Goal: Information Seeking & Learning: Compare options

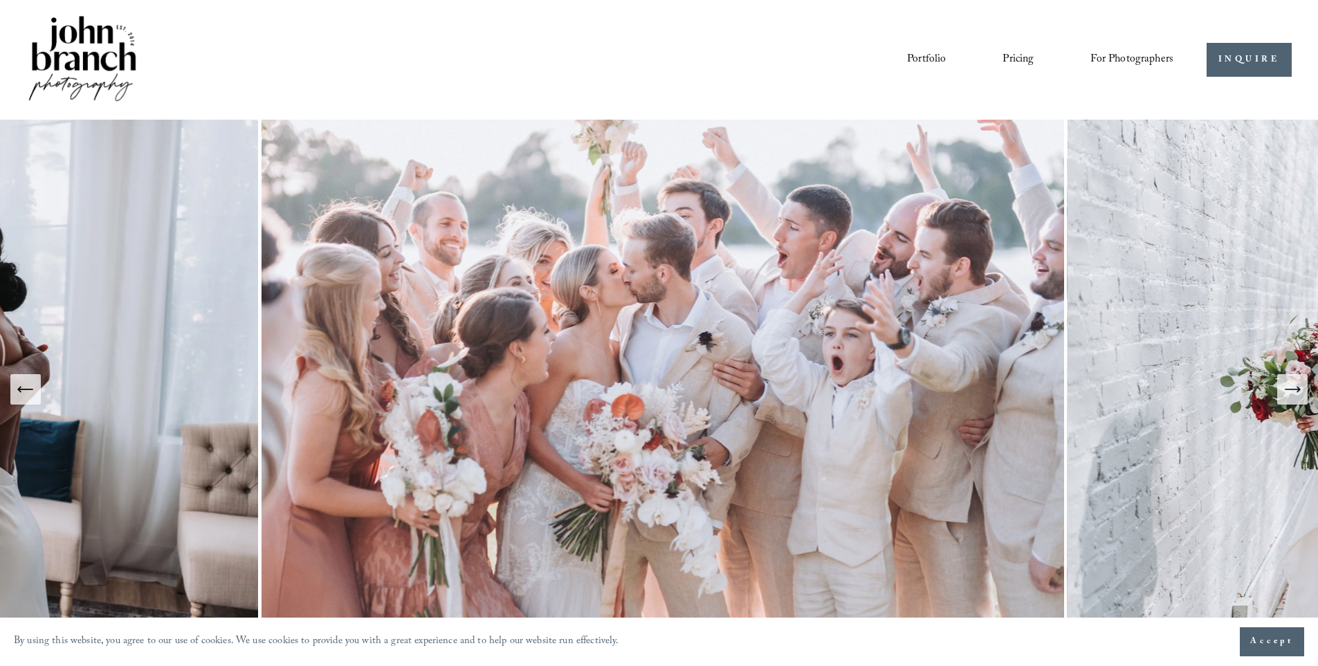
click at [0, 0] on span "Presets" at bounding box center [0, 0] width 0 height 0
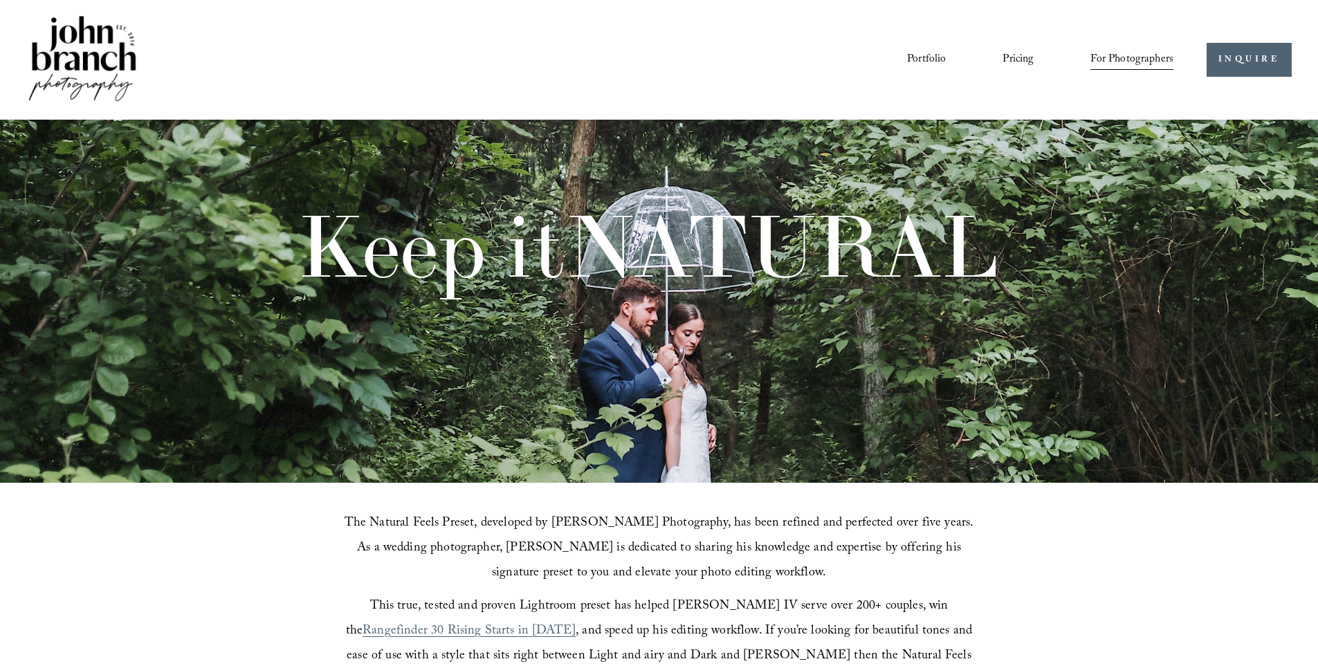
scroll to position [484, 0]
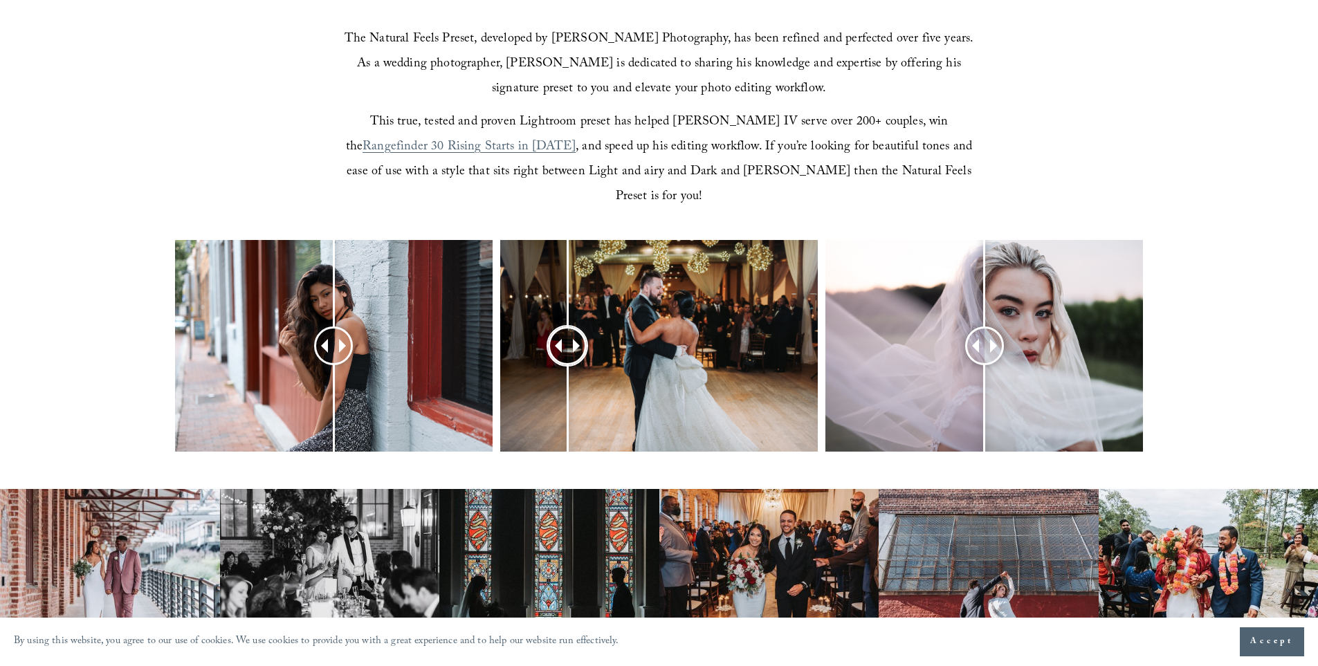
drag, startPoint x: 659, startPoint y: 325, endPoint x: 567, endPoint y: 296, distance: 95.7
click at [567, 328] on div at bounding box center [567, 345] width 35 height 35
drag, startPoint x: 982, startPoint y: 322, endPoint x: 967, endPoint y: 318, distance: 15.6
click at [967, 328] on div at bounding box center [967, 345] width 35 height 35
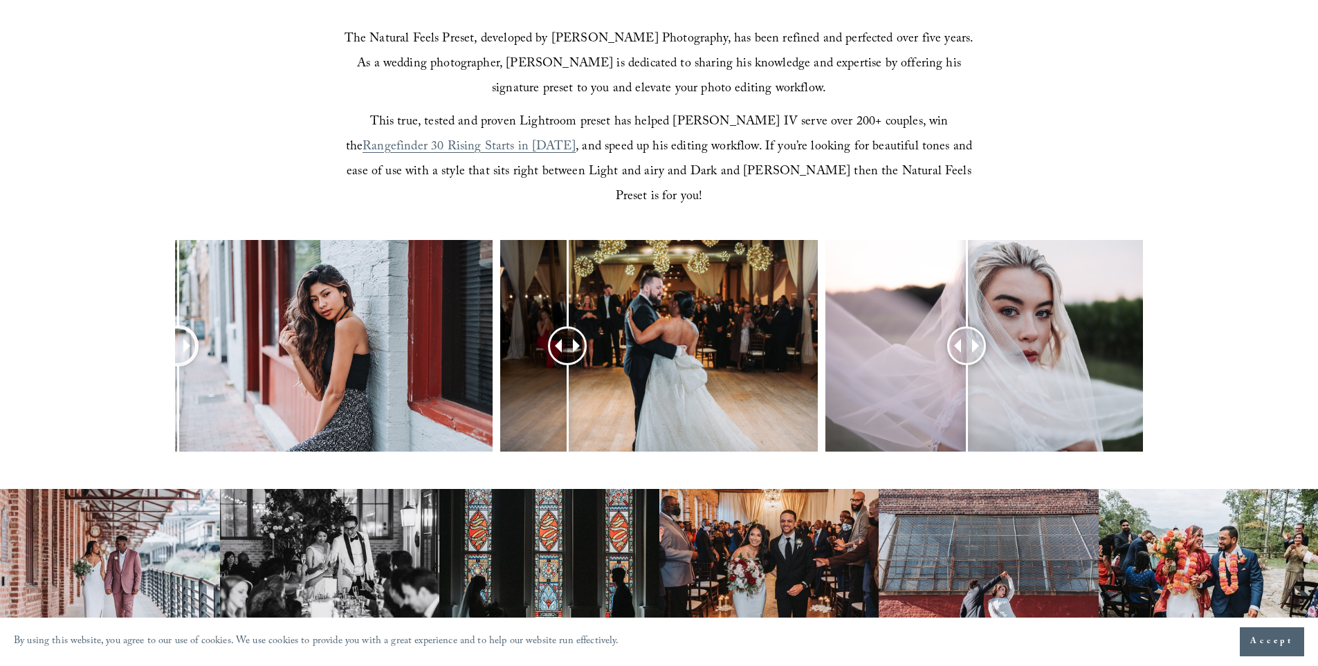
drag, startPoint x: 376, startPoint y: 318, endPoint x: 178, endPoint y: 325, distance: 198.0
click at [178, 328] on div at bounding box center [178, 345] width 35 height 35
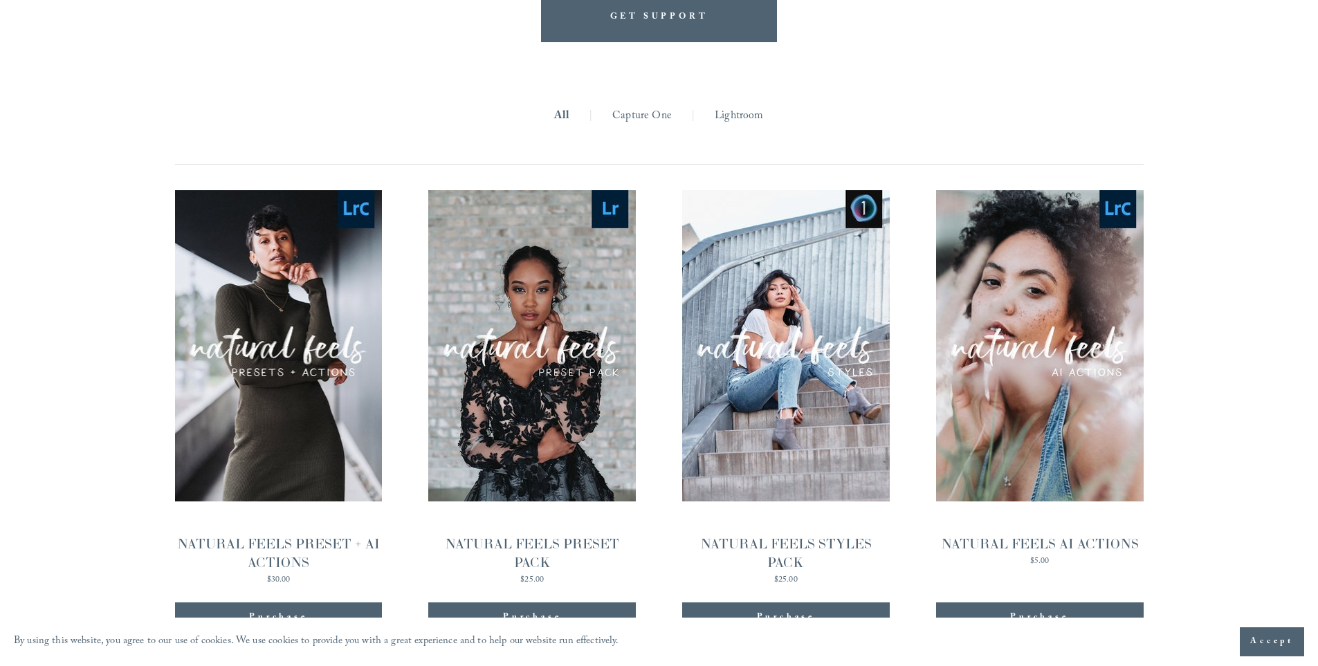
scroll to position [1384, 0]
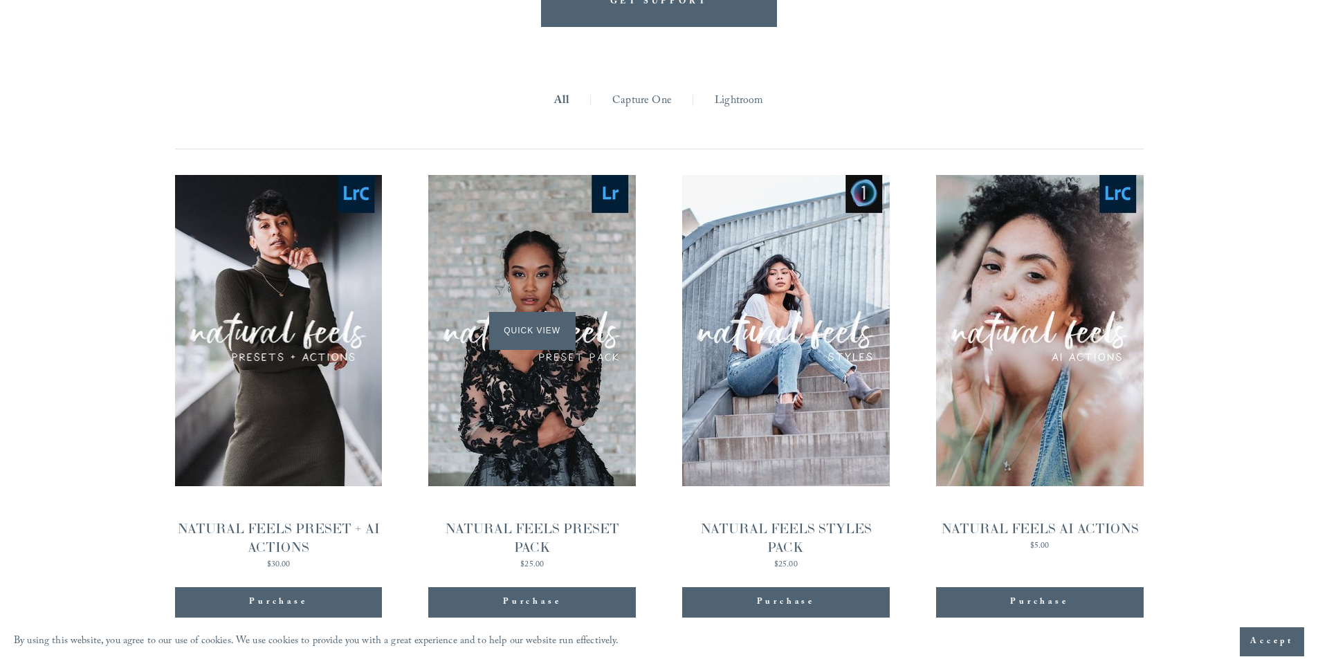
click at [518, 361] on div "Quick View" at bounding box center [532, 330] width 208 height 311
click at [1052, 397] on div "Quick View" at bounding box center [1040, 330] width 208 height 311
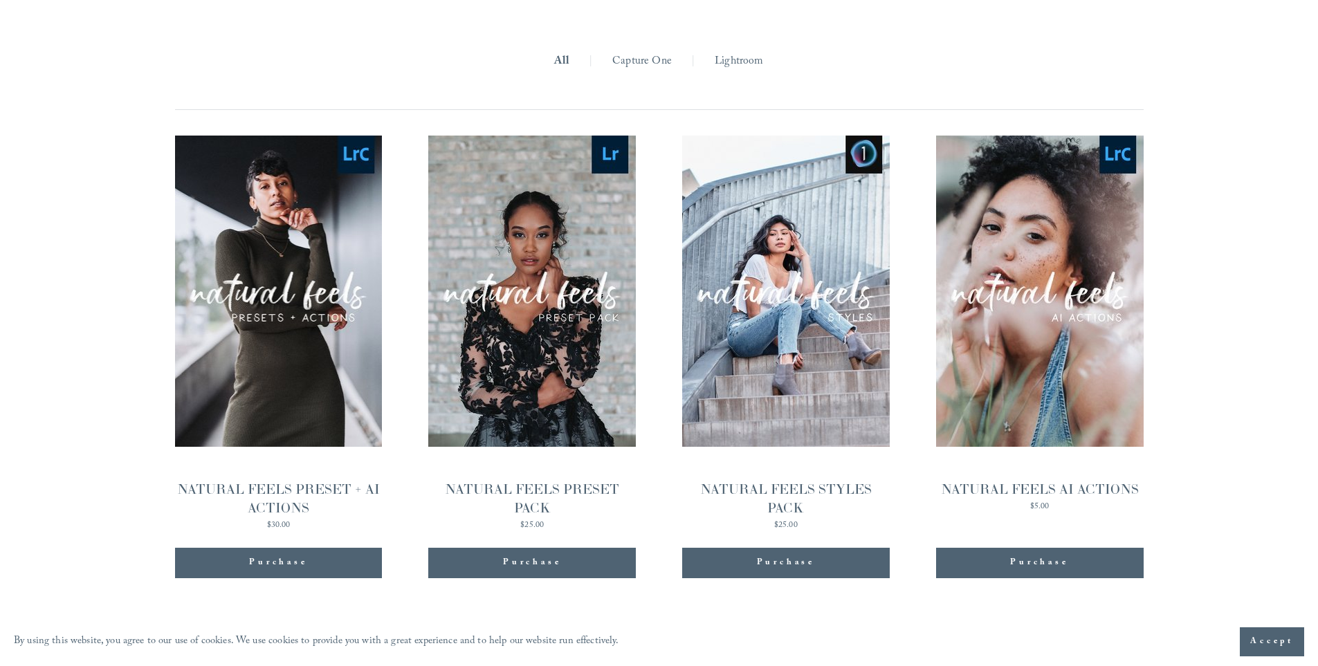
scroll to position [1343, 0]
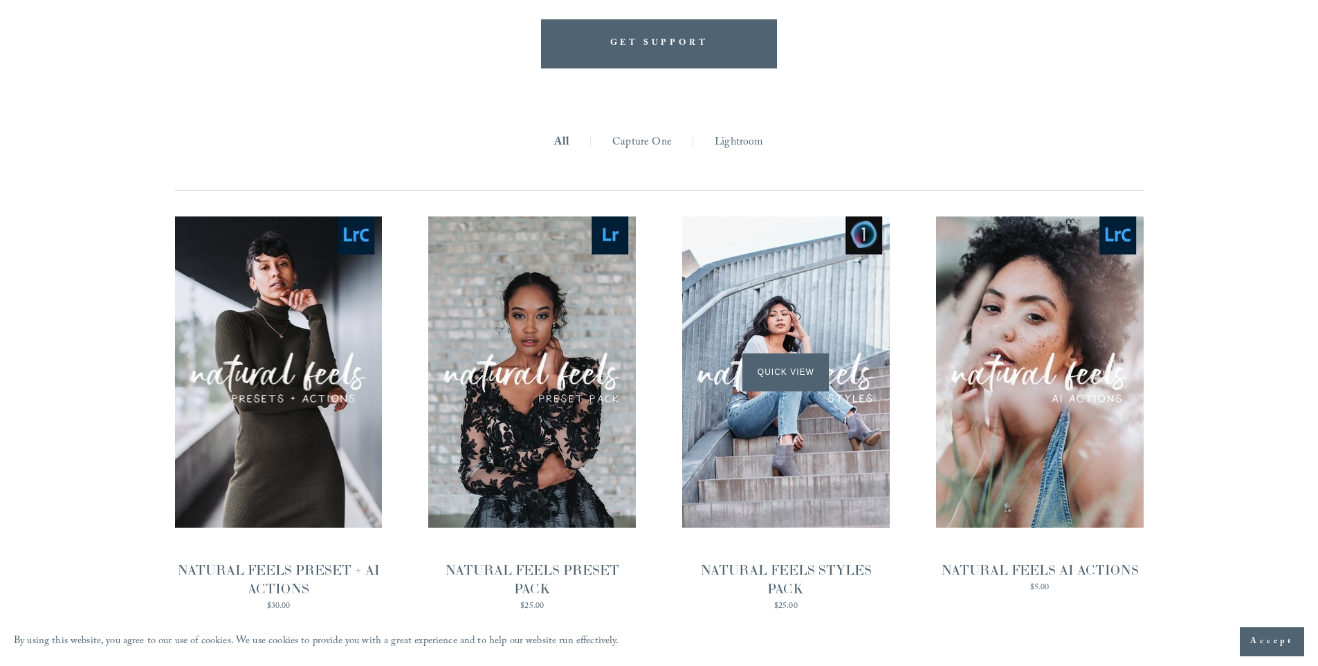
click at [738, 379] on div "Quick View" at bounding box center [786, 372] width 208 height 311
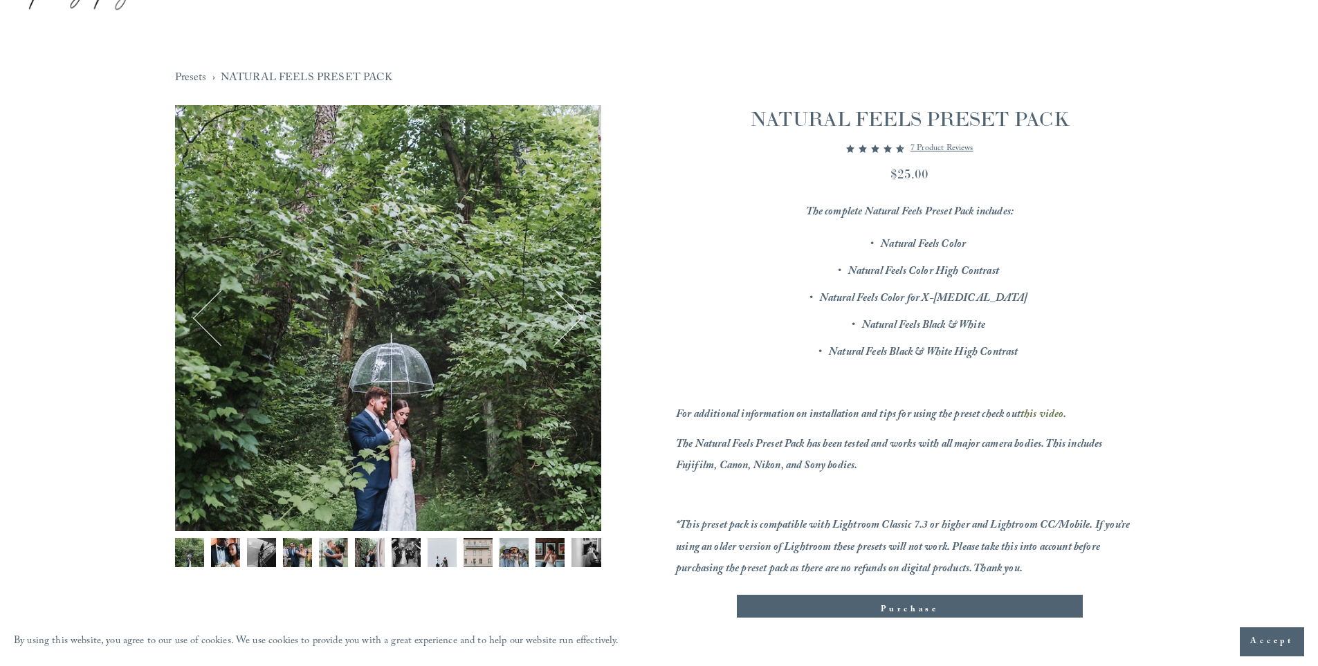
scroll to position [69, 0]
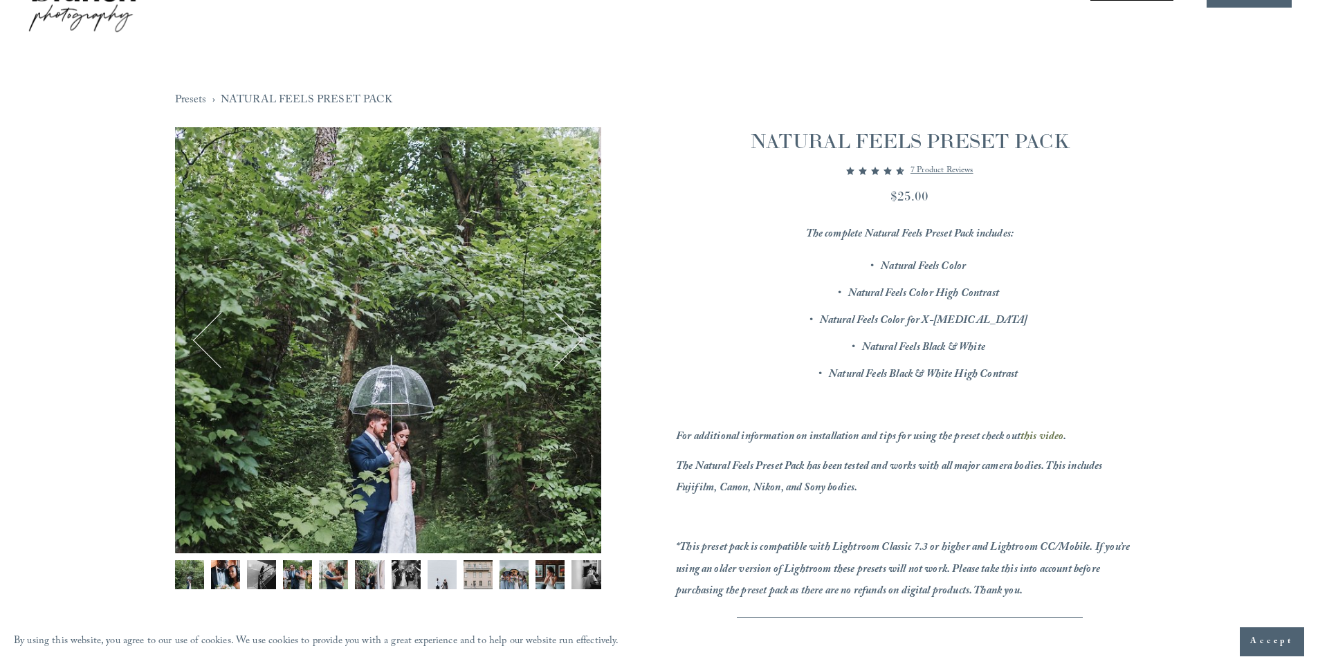
click at [561, 343] on button "Next" at bounding box center [554, 340] width 53 height 53
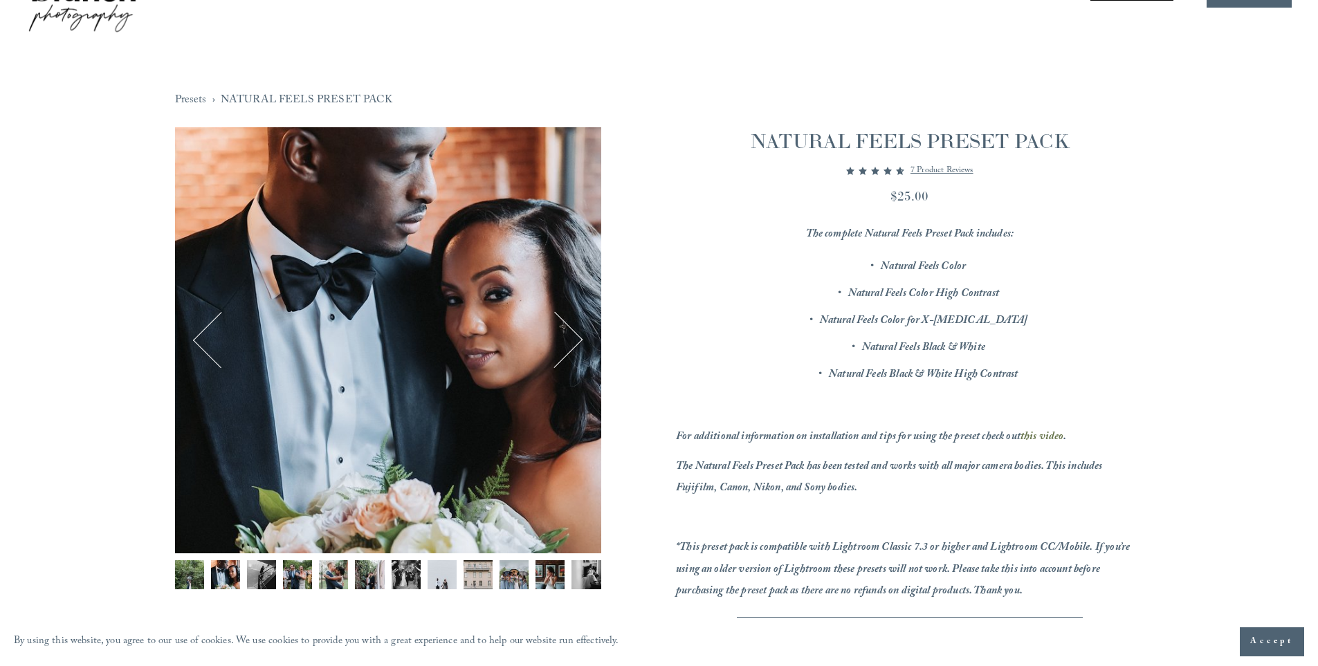
click at [561, 343] on button "Next" at bounding box center [554, 340] width 53 height 53
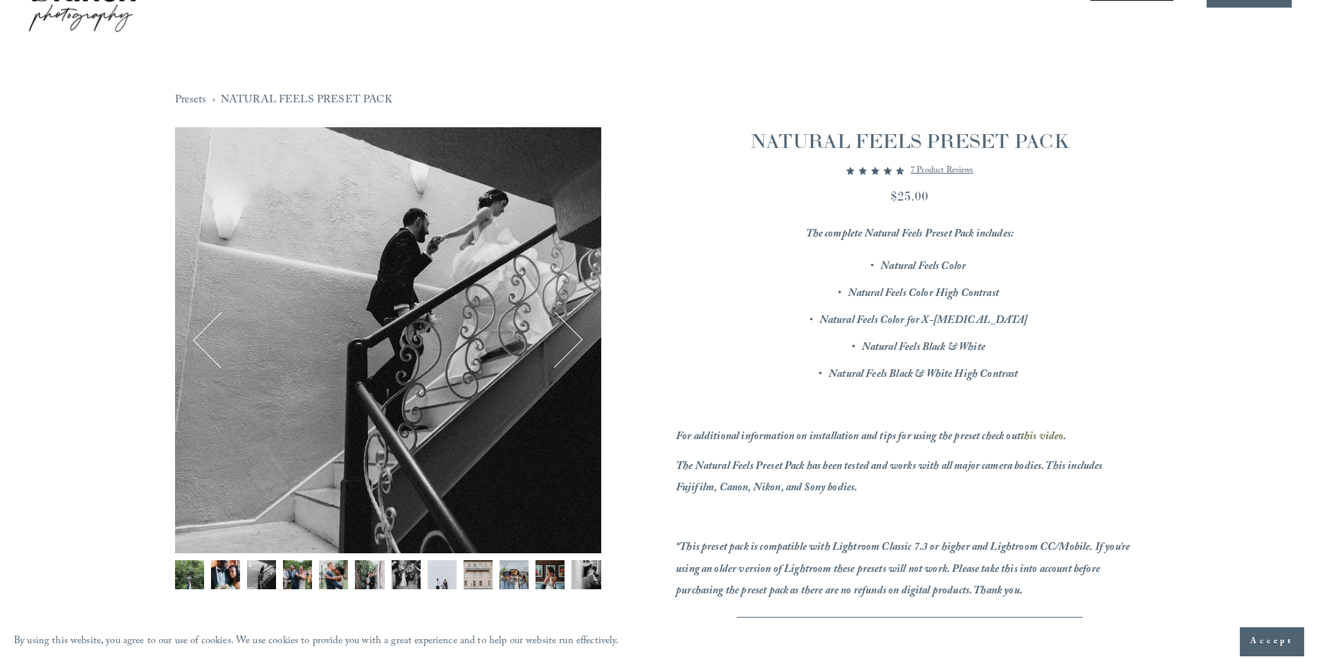
click at [561, 343] on button "Next" at bounding box center [554, 340] width 53 height 53
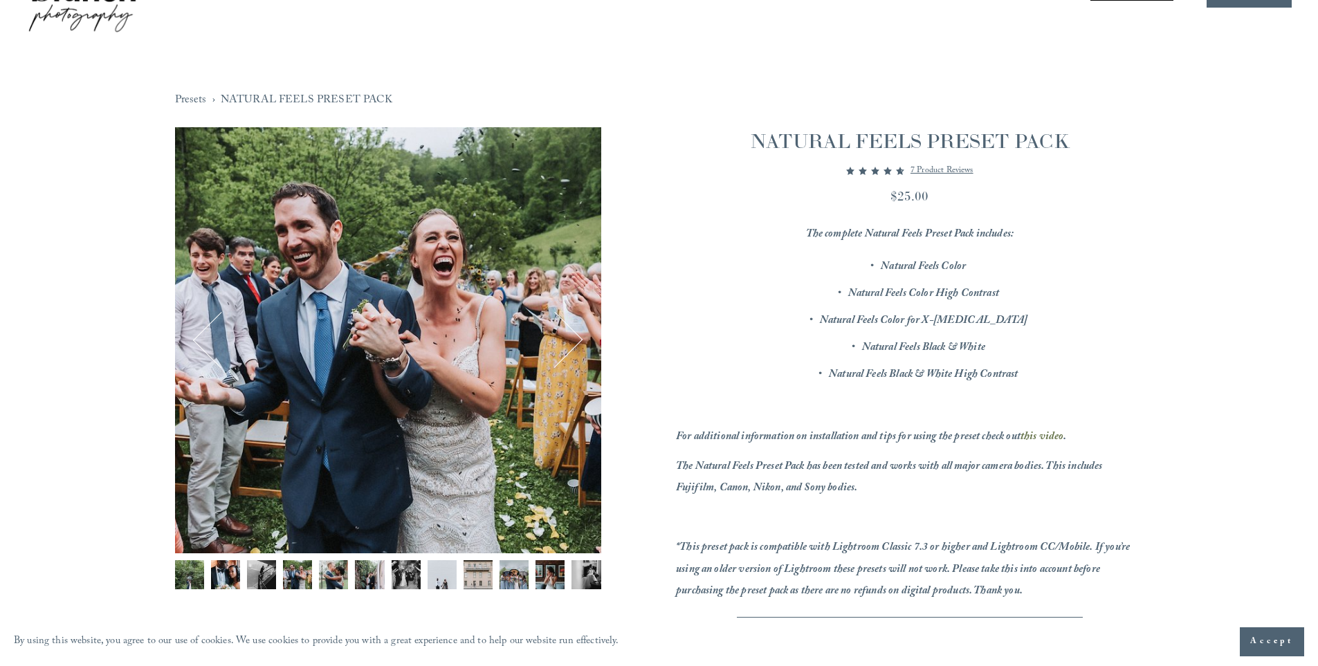
click at [561, 343] on button "Next" at bounding box center [554, 340] width 53 height 53
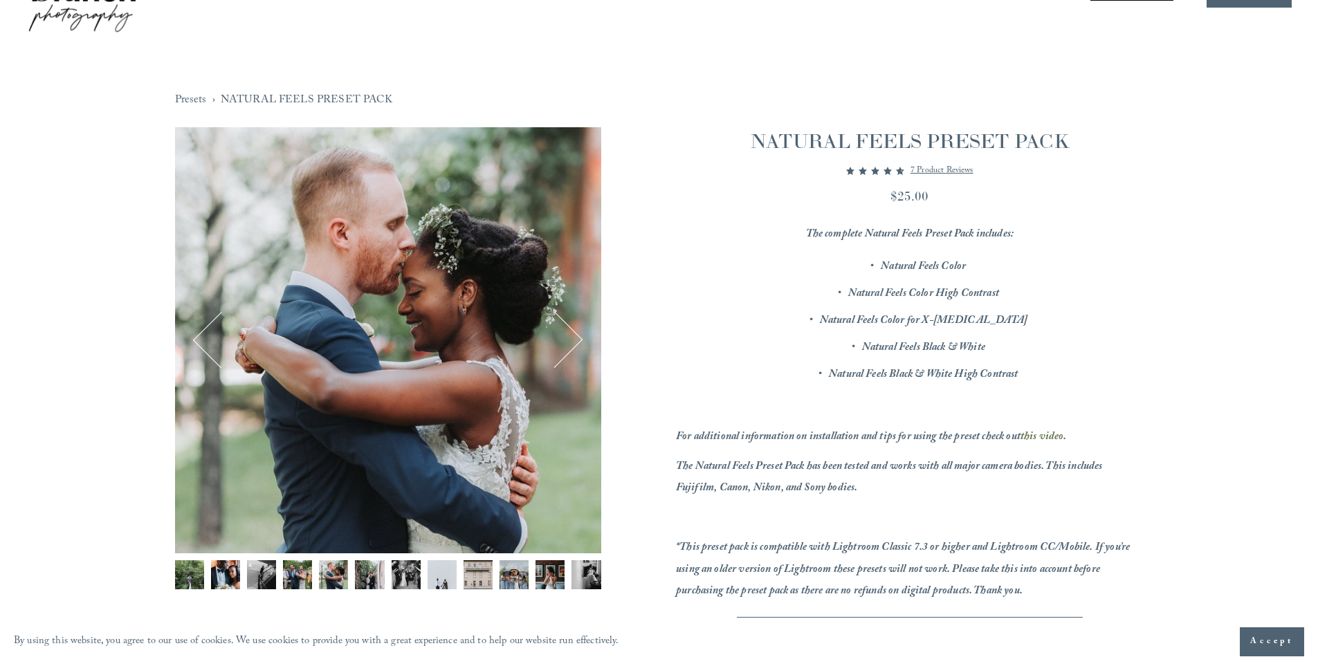
click at [561, 343] on button "Next" at bounding box center [554, 340] width 53 height 53
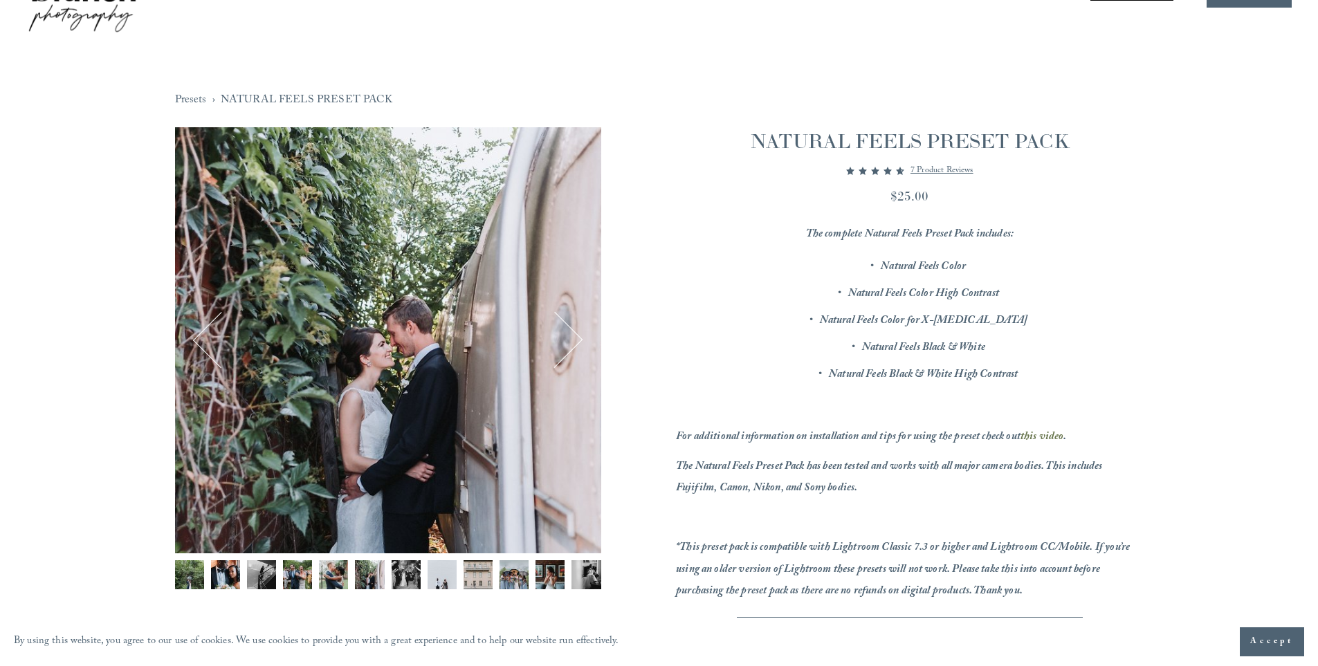
click at [575, 343] on button "Next" at bounding box center [554, 340] width 53 height 53
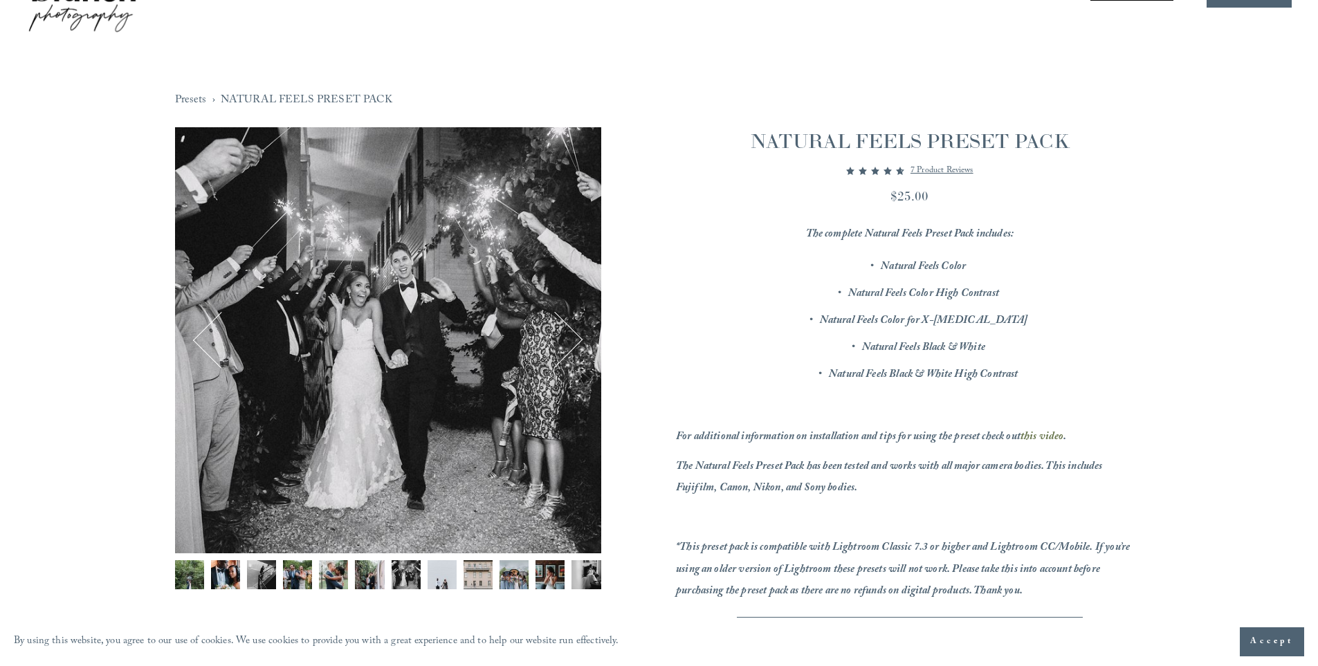
click at [575, 343] on button "Next" at bounding box center [554, 340] width 53 height 53
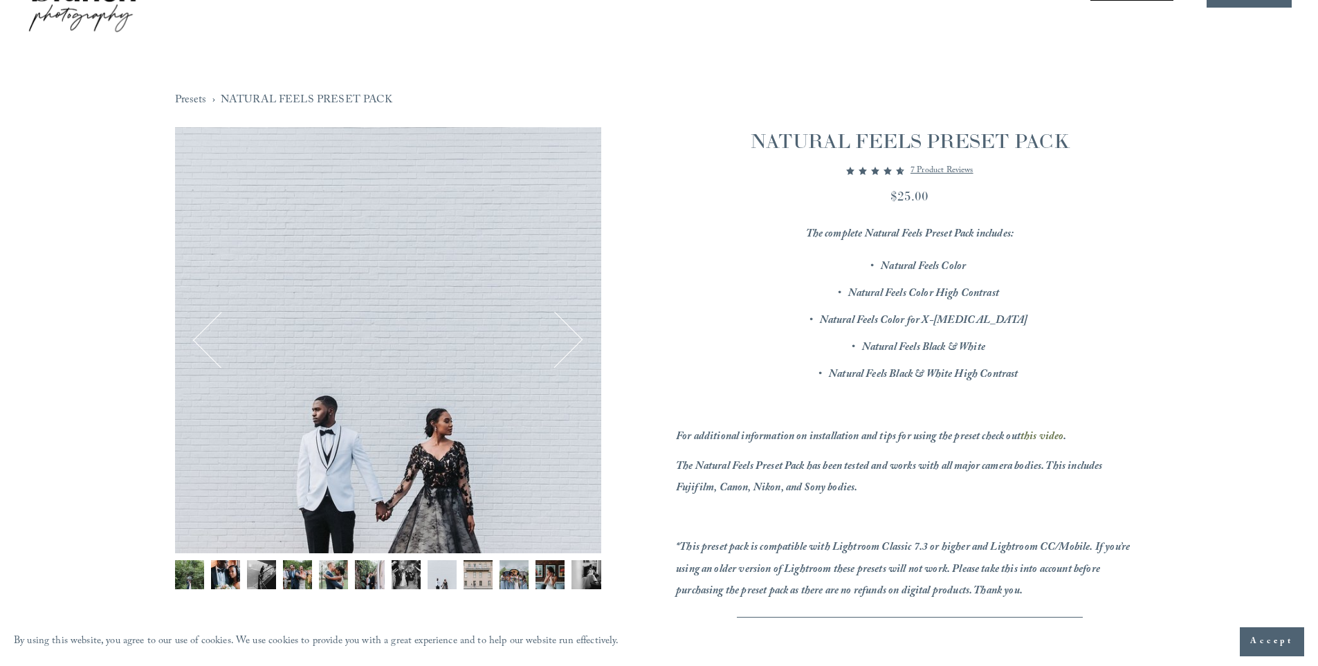
click at [575, 343] on button "Next" at bounding box center [554, 340] width 53 height 53
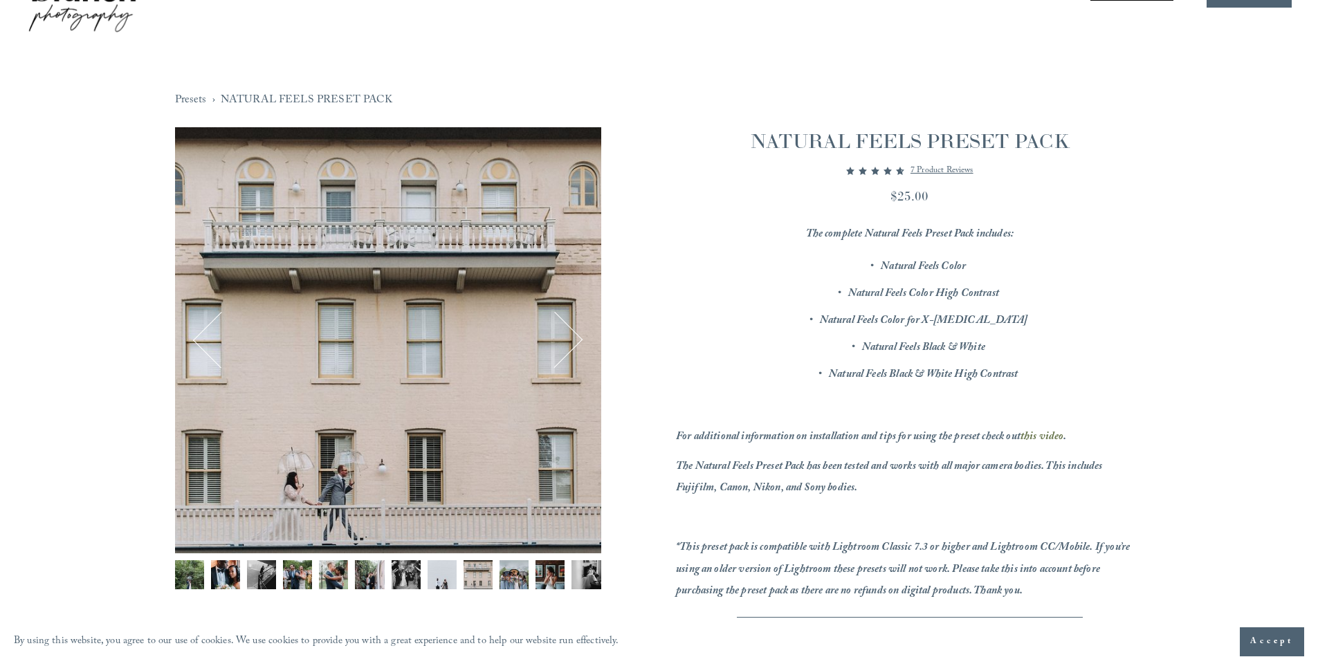
click at [575, 343] on button "Next" at bounding box center [554, 340] width 53 height 53
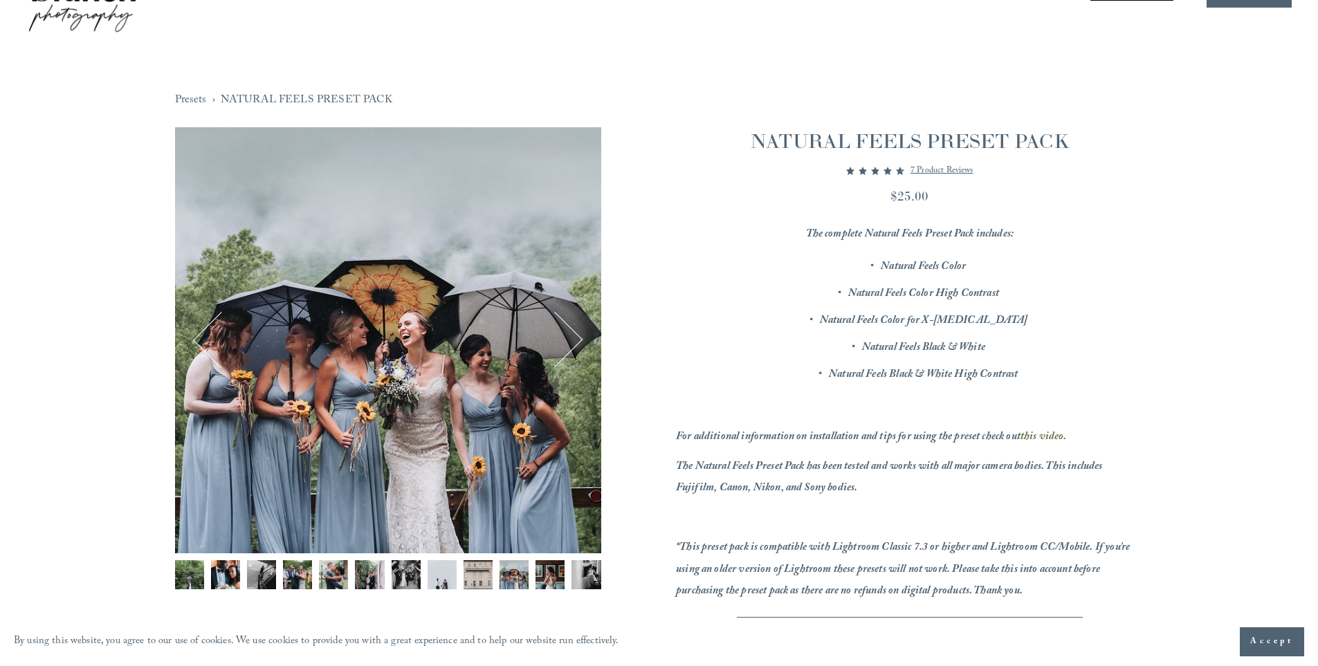
click at [575, 343] on button "Next" at bounding box center [554, 340] width 53 height 53
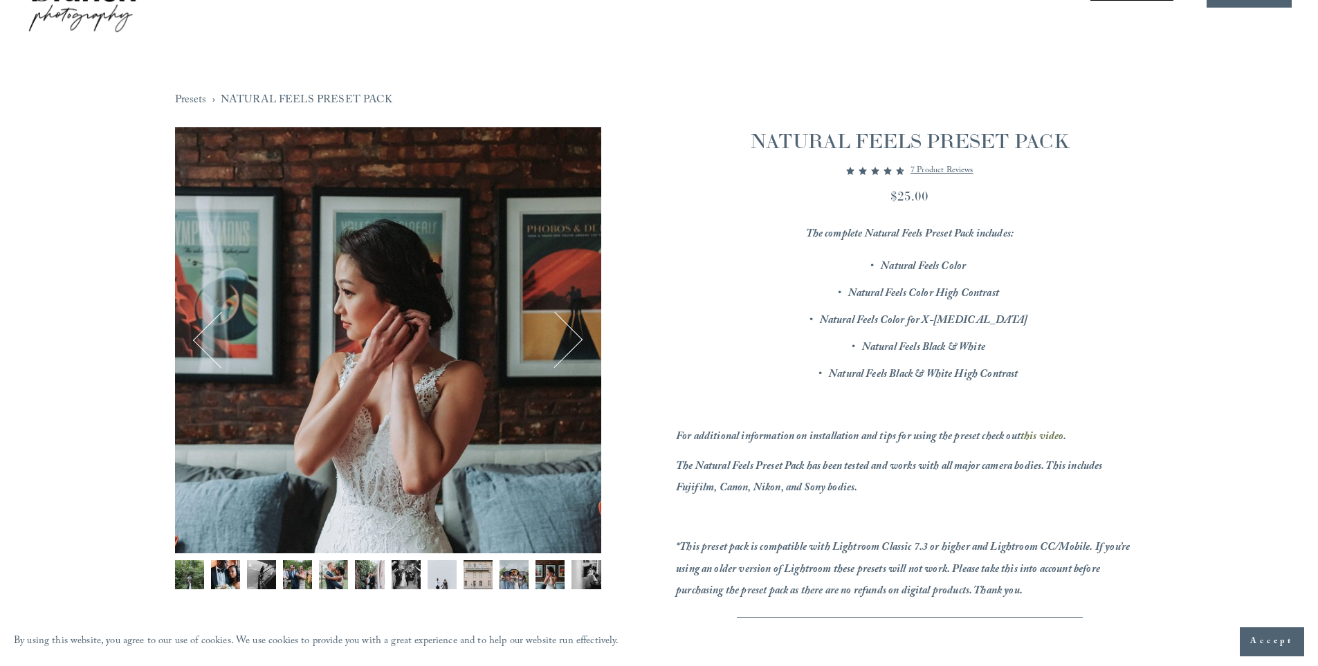
click at [575, 343] on button "Next" at bounding box center [554, 340] width 53 height 53
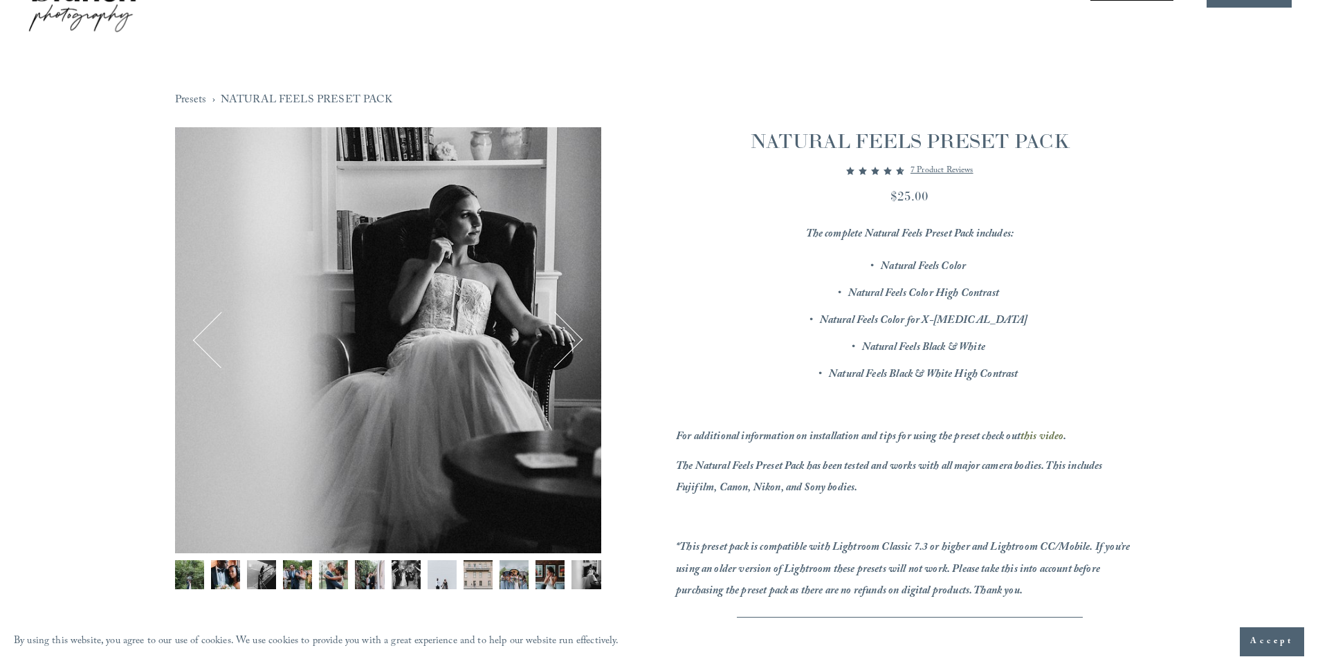
click at [575, 343] on button "Next" at bounding box center [554, 340] width 53 height 53
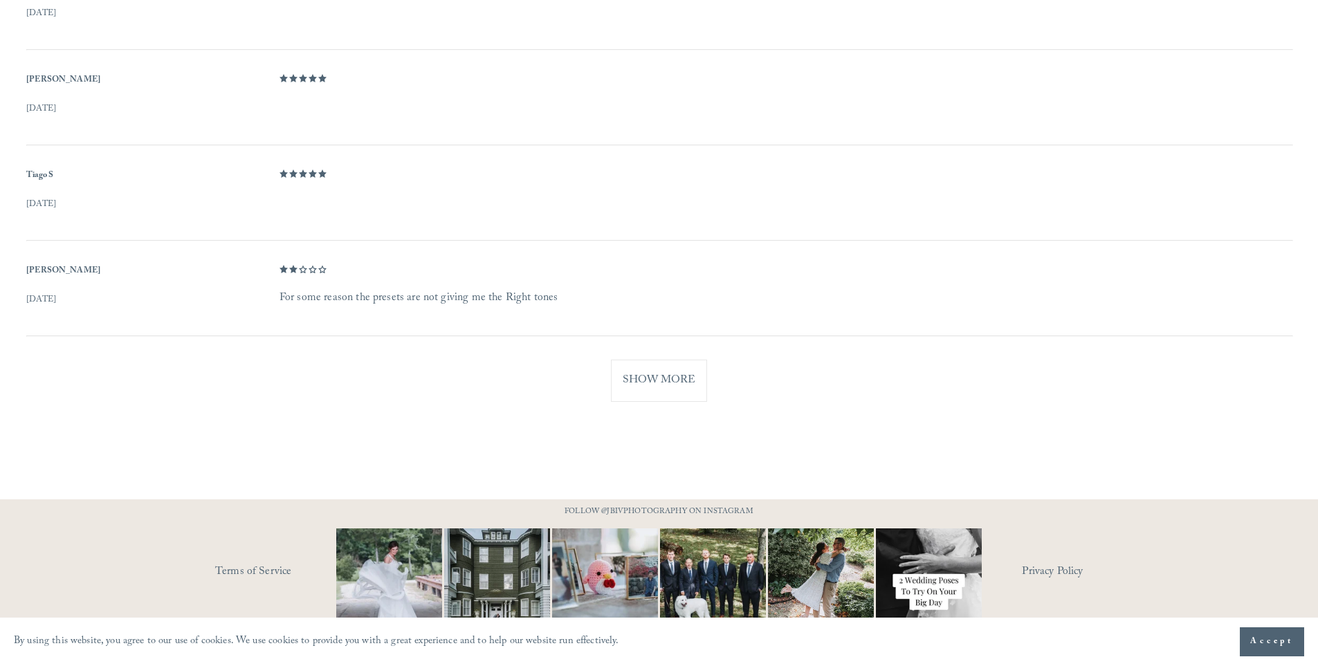
scroll to position [1080, 0]
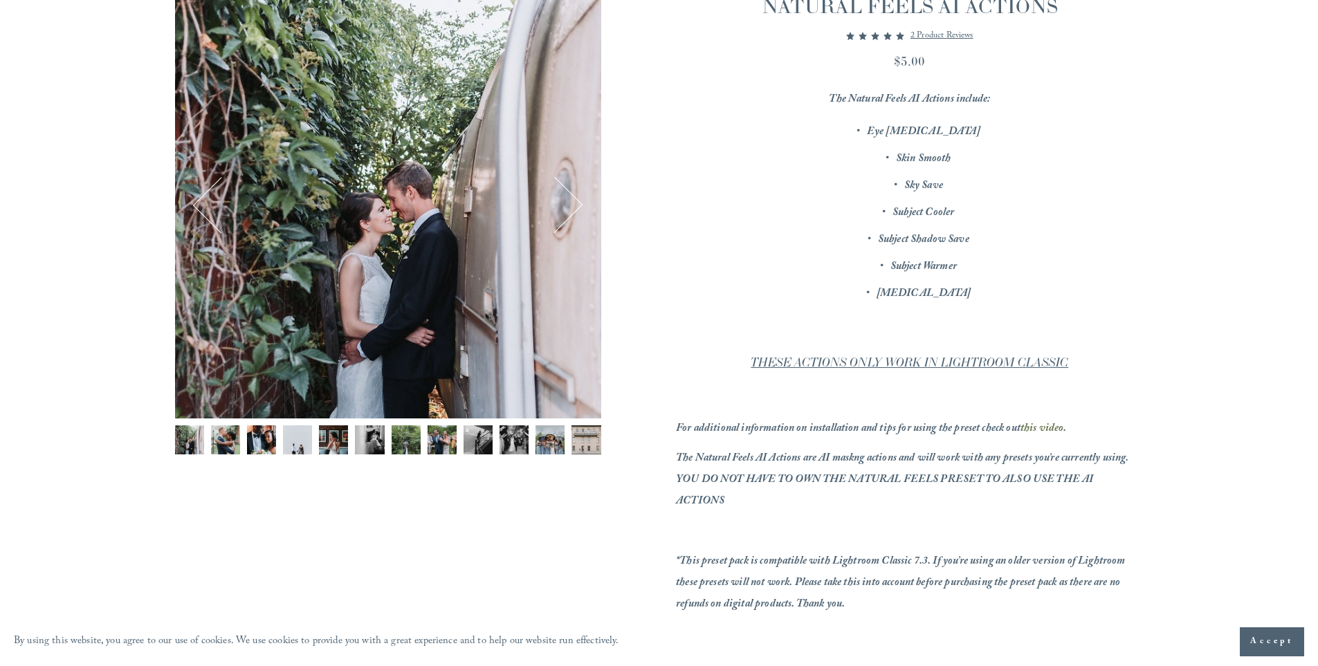
scroll to position [208, 0]
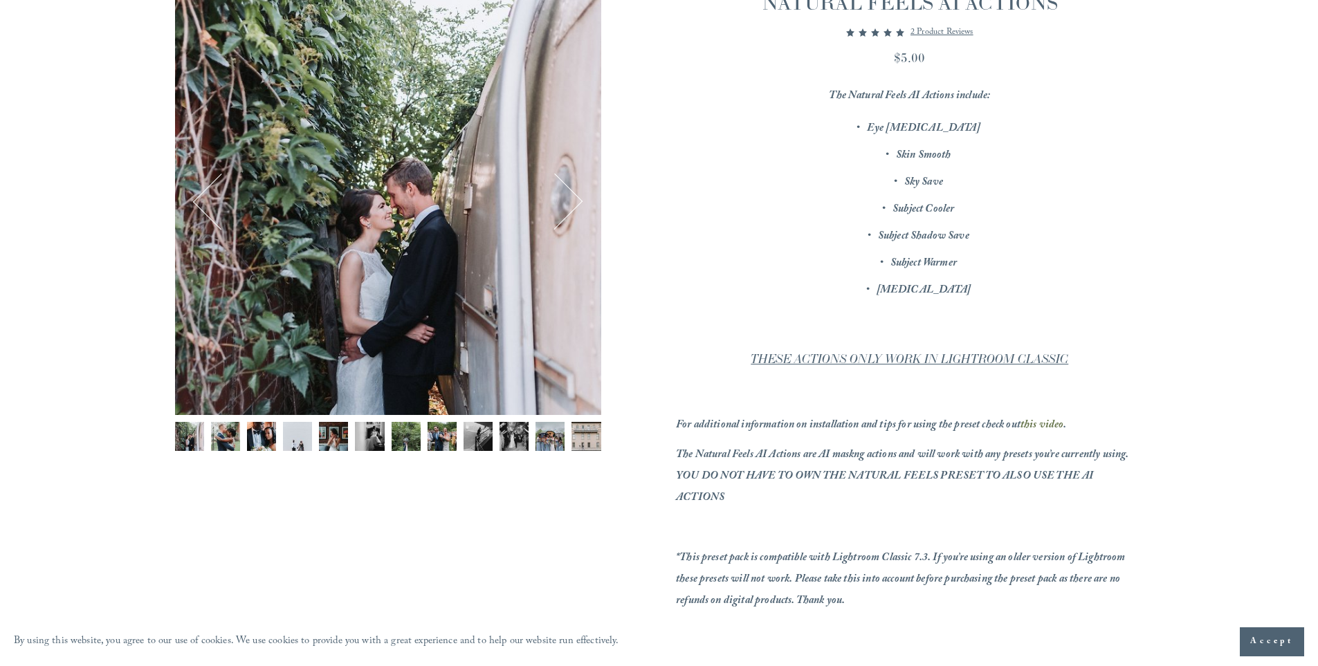
click at [217, 440] on img "Image 2 of 12" at bounding box center [225, 436] width 29 height 29
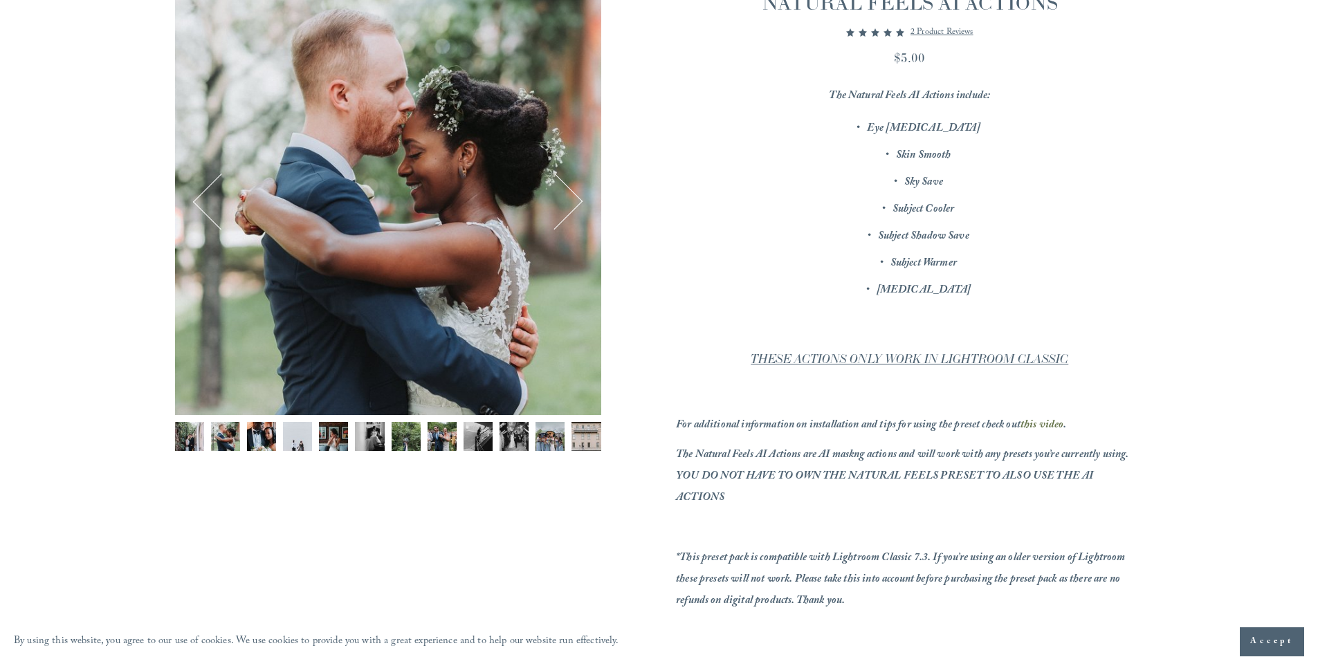
click at [263, 443] on img "Image 3 of 12" at bounding box center [261, 436] width 29 height 29
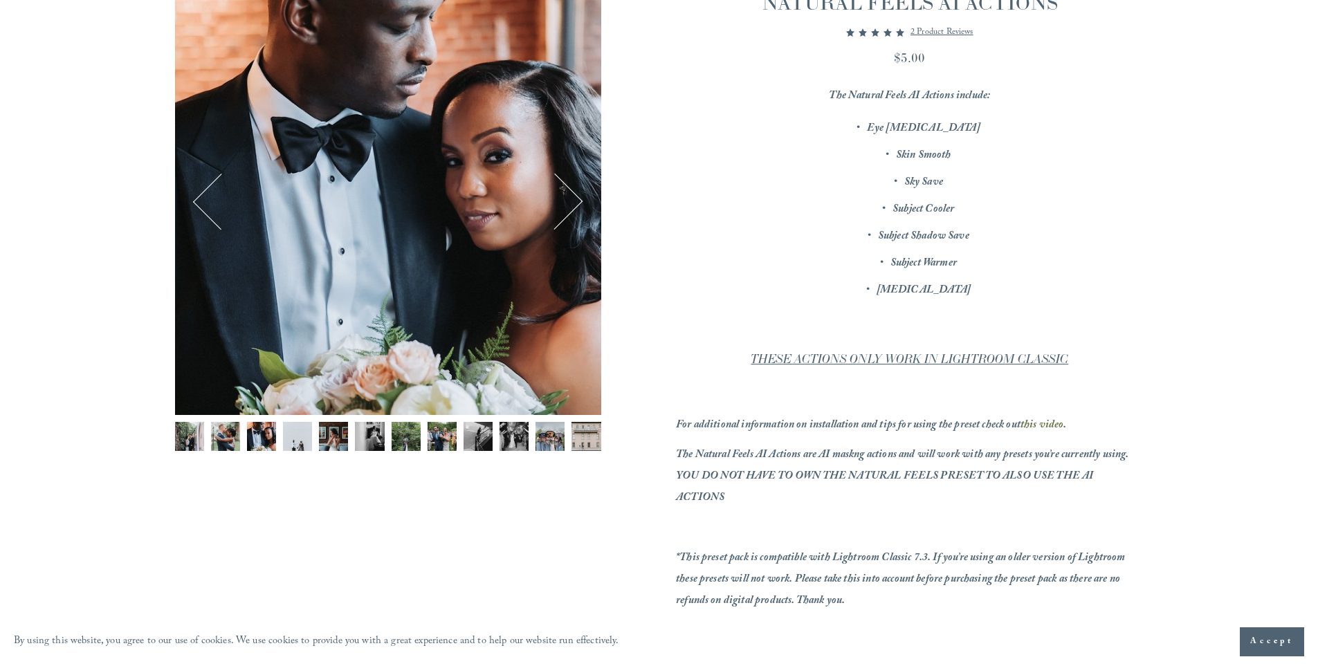
click at [294, 444] on img "Image 4 of 12" at bounding box center [297, 436] width 29 height 29
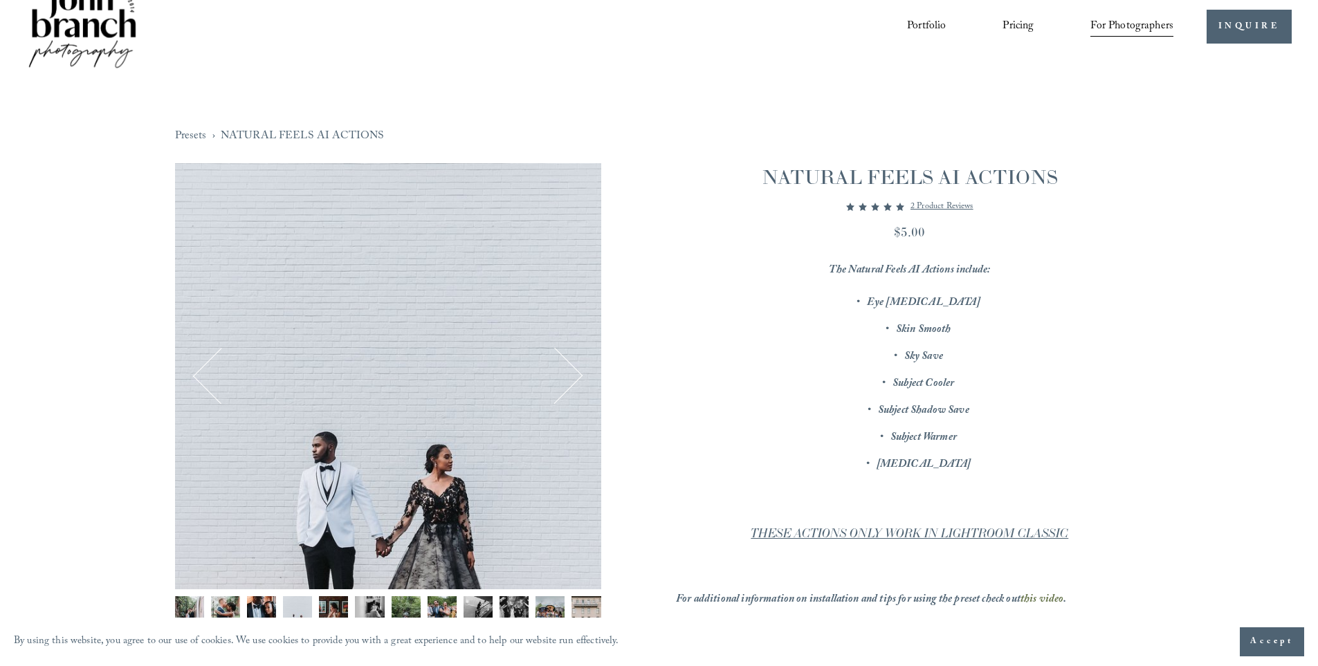
scroll to position [0, 0]
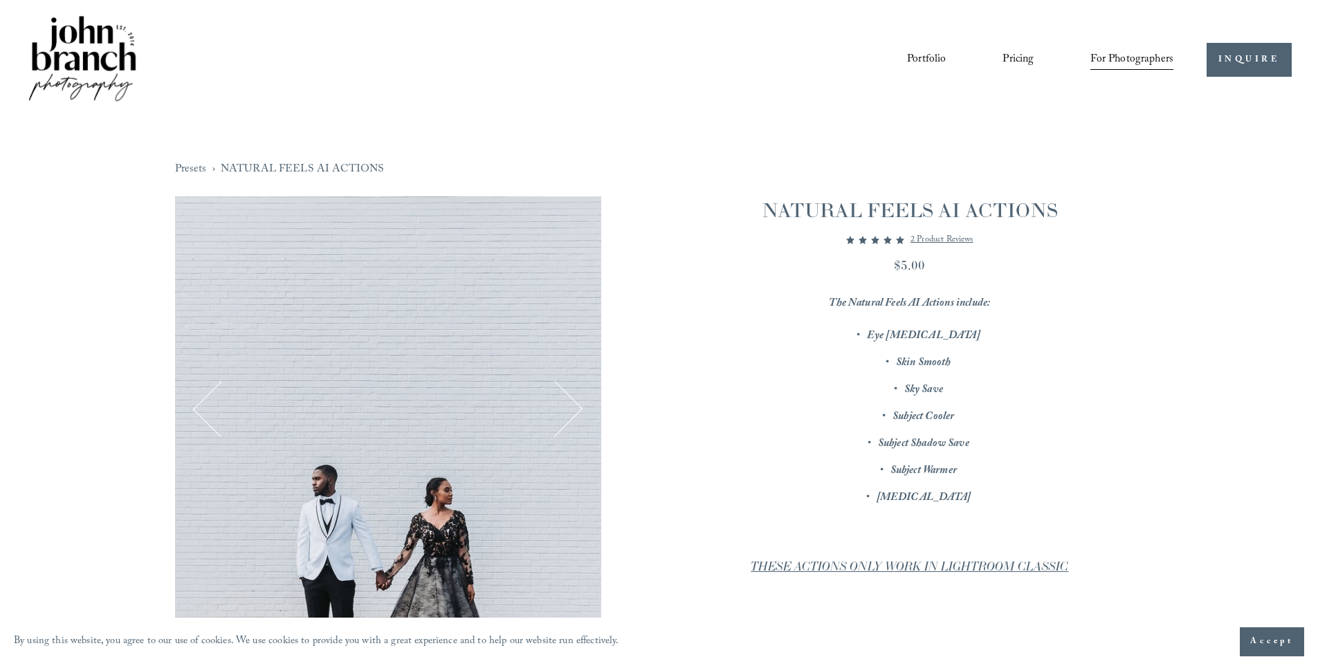
click at [562, 408] on button "Next" at bounding box center [554, 409] width 53 height 53
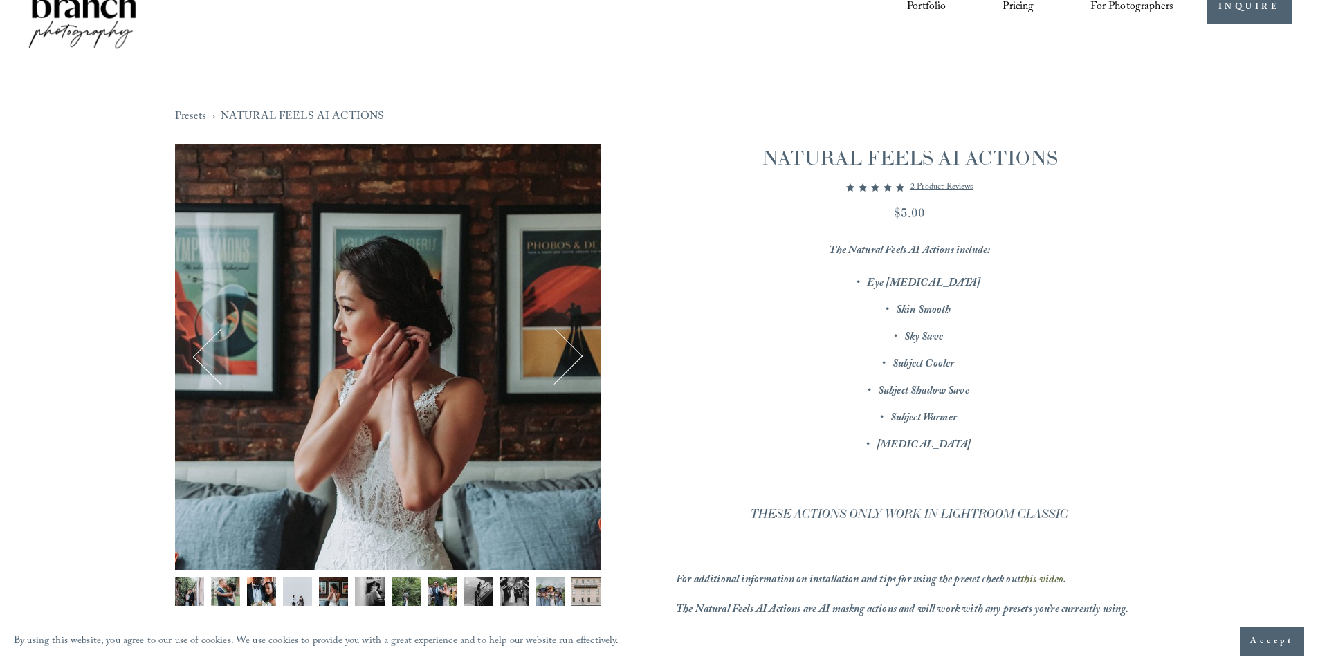
scroll to position [138, 0]
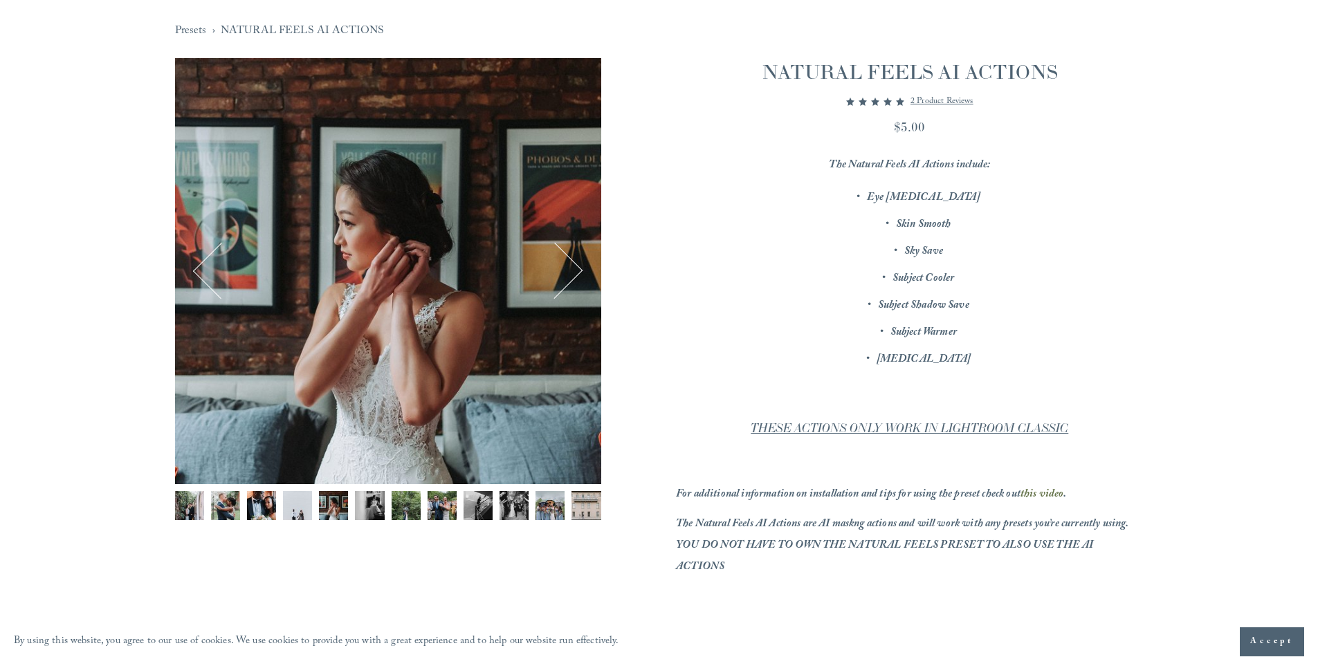
click at [565, 264] on button "Next" at bounding box center [554, 270] width 53 height 53
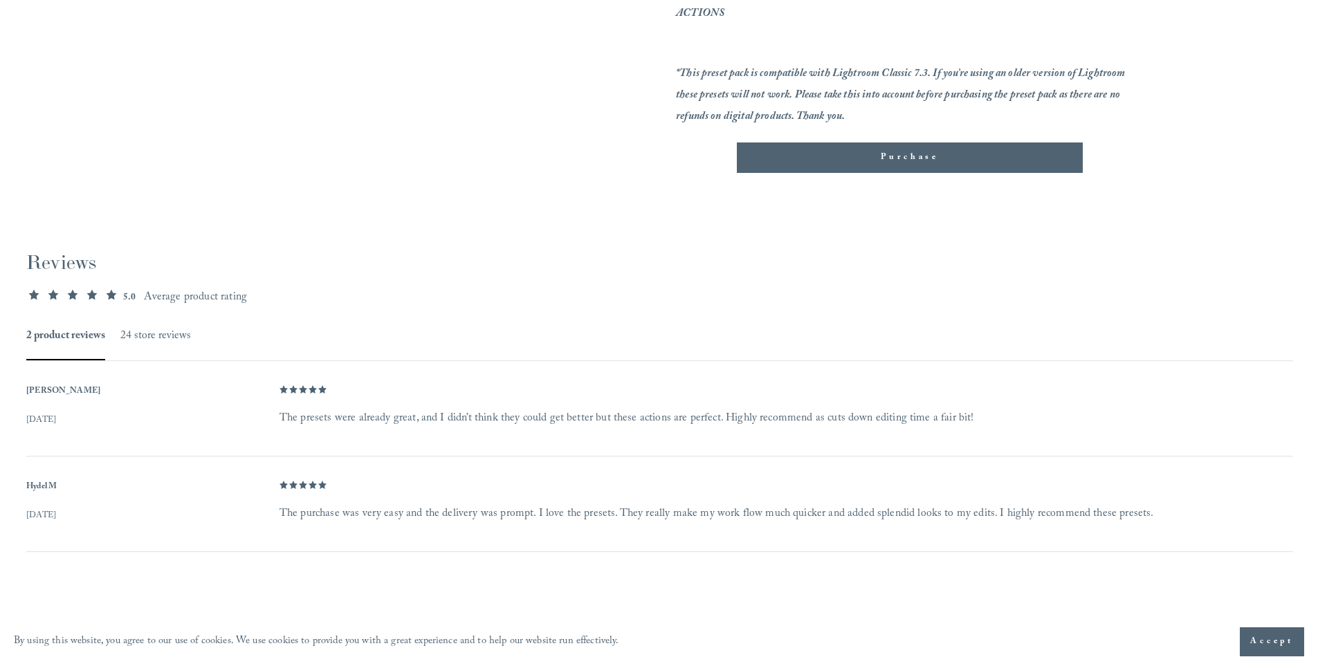
scroll to position [853, 0]
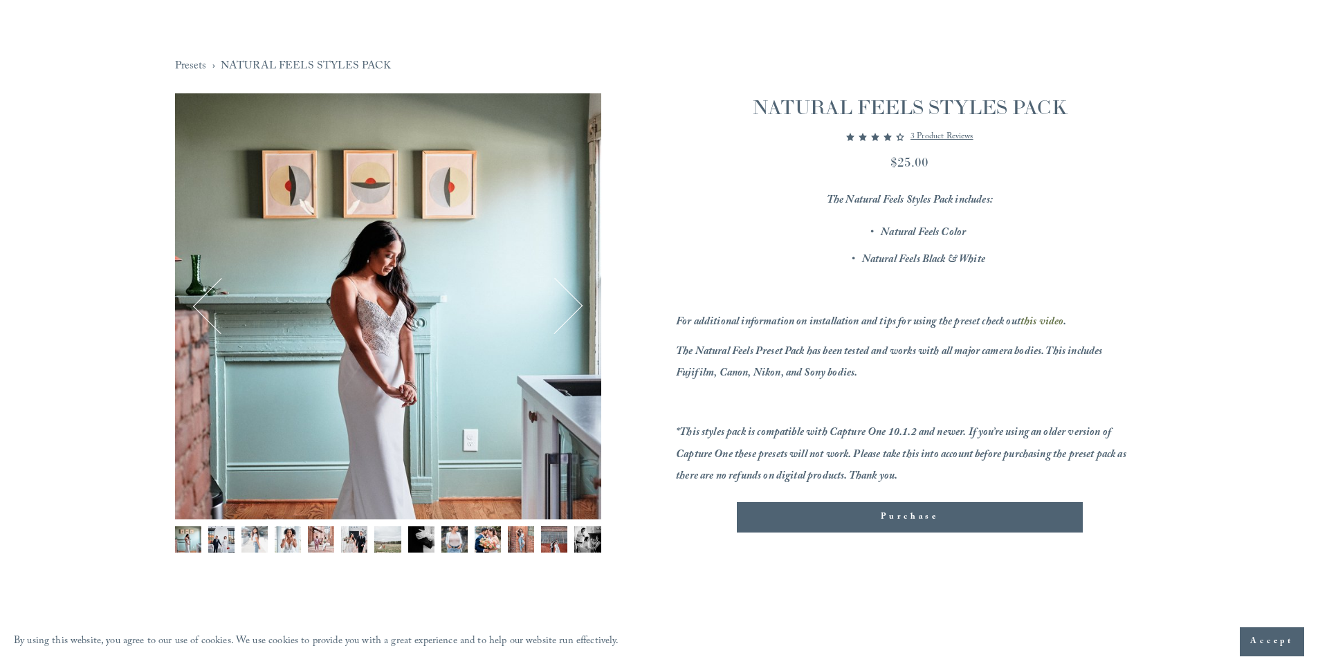
scroll to position [69, 0]
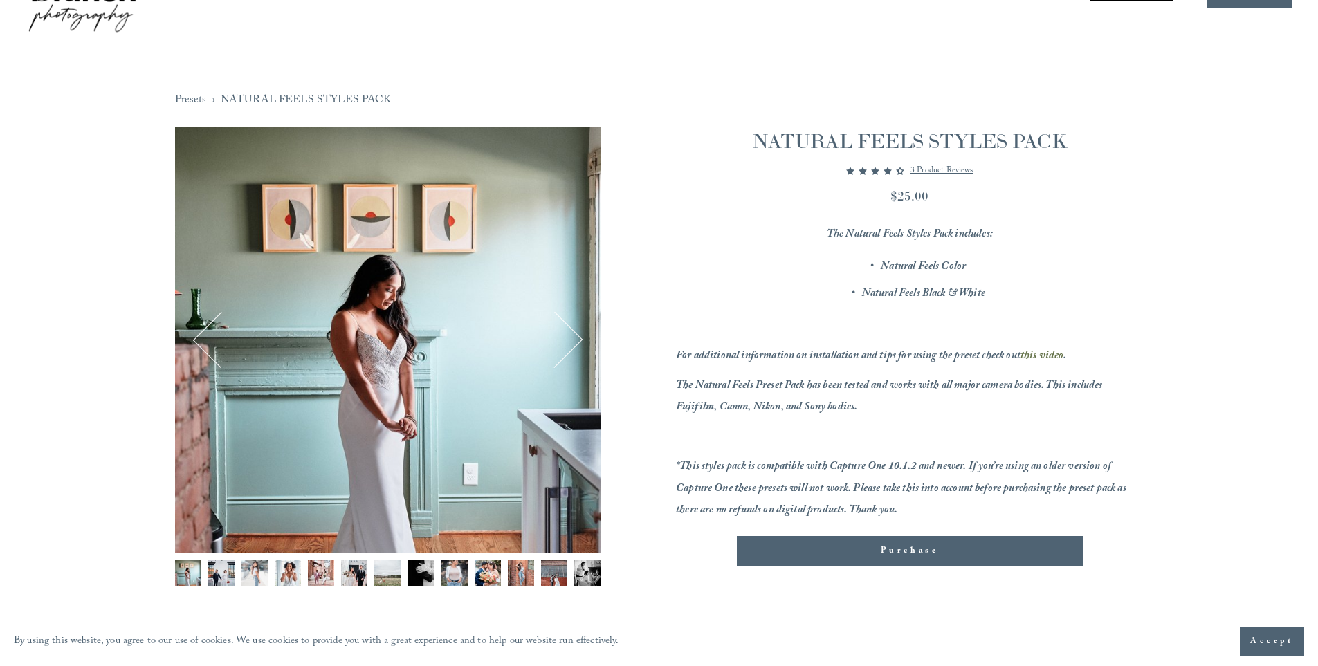
click at [562, 331] on button "Next" at bounding box center [554, 340] width 53 height 53
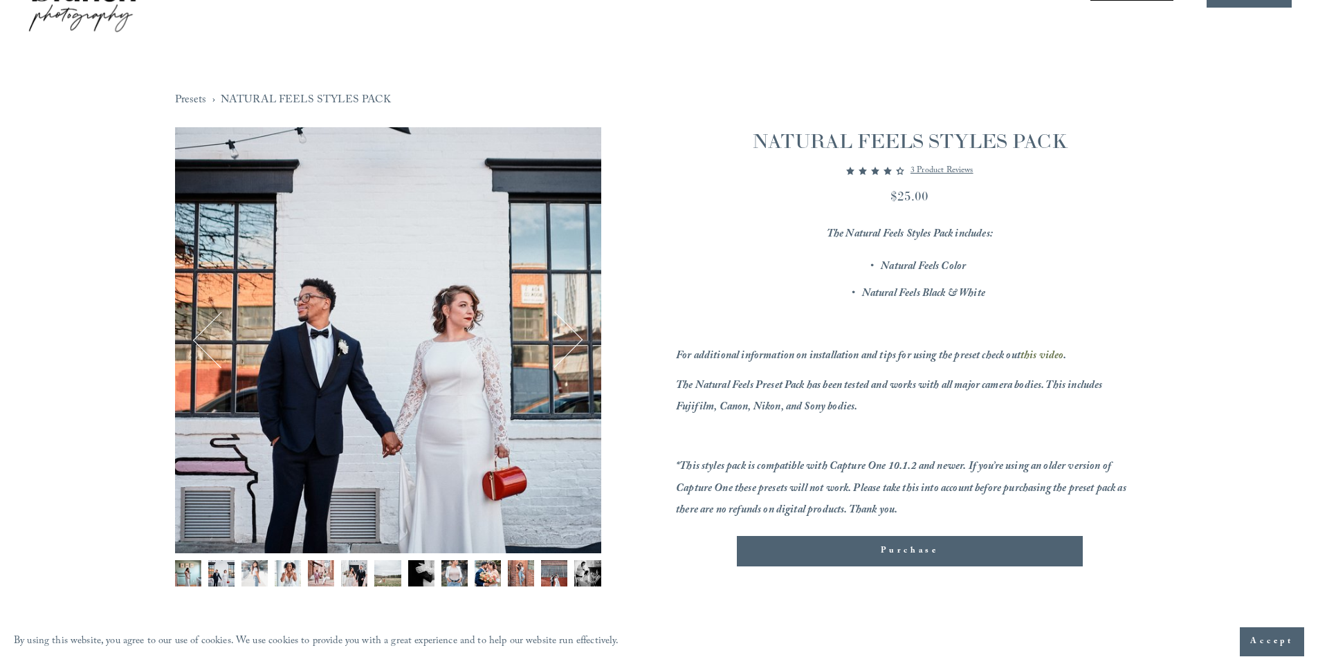
click at [562, 331] on button "Next" at bounding box center [554, 340] width 53 height 53
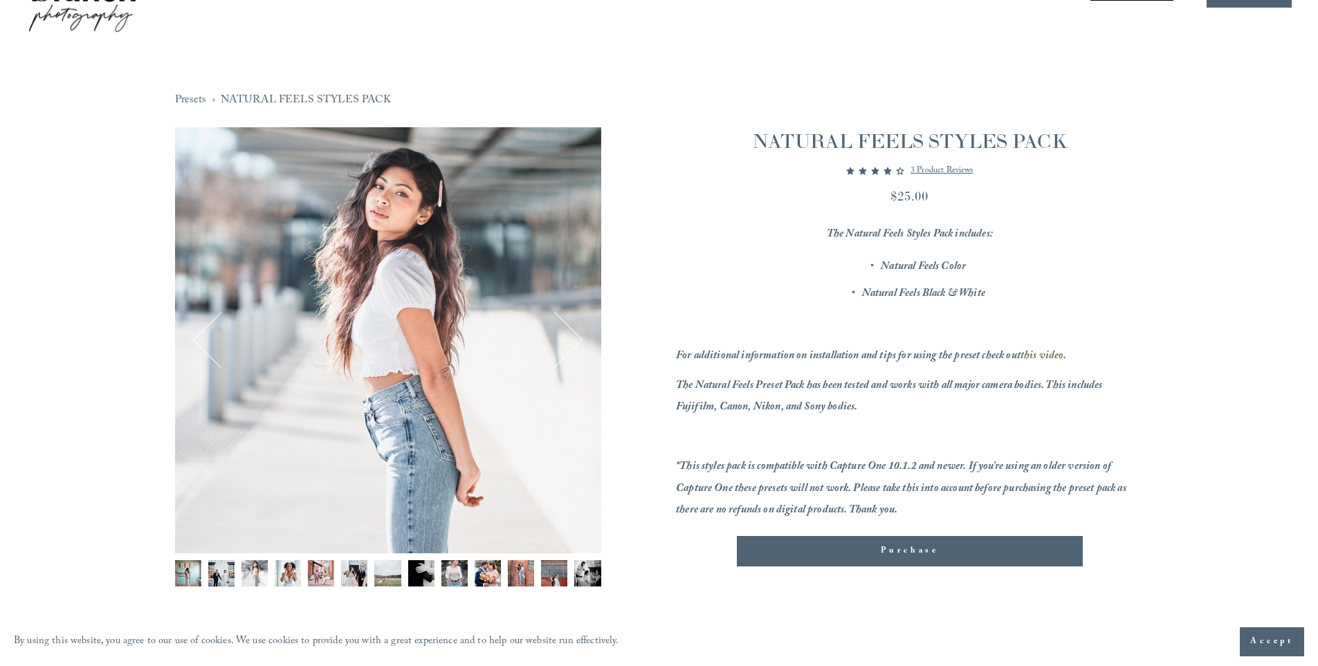
click at [562, 331] on button "Next" at bounding box center [554, 340] width 53 height 53
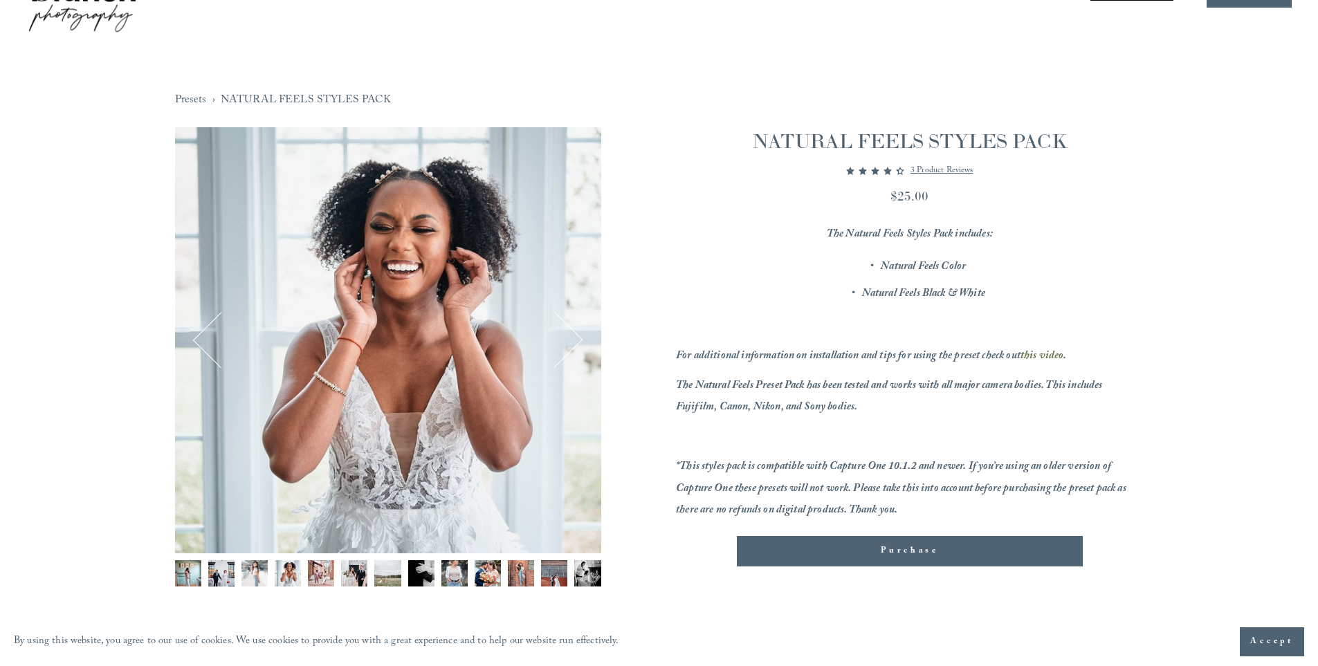
click at [562, 331] on button "Next" at bounding box center [554, 340] width 53 height 53
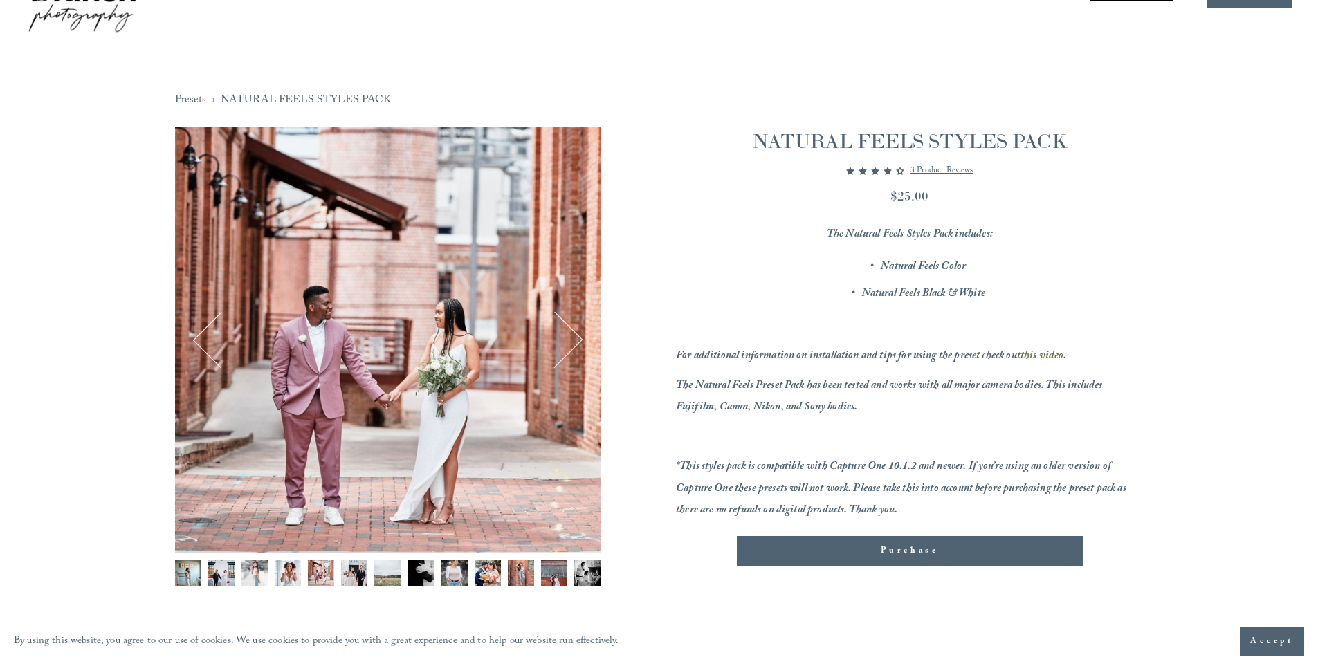
click at [562, 331] on button "Next" at bounding box center [554, 340] width 53 height 53
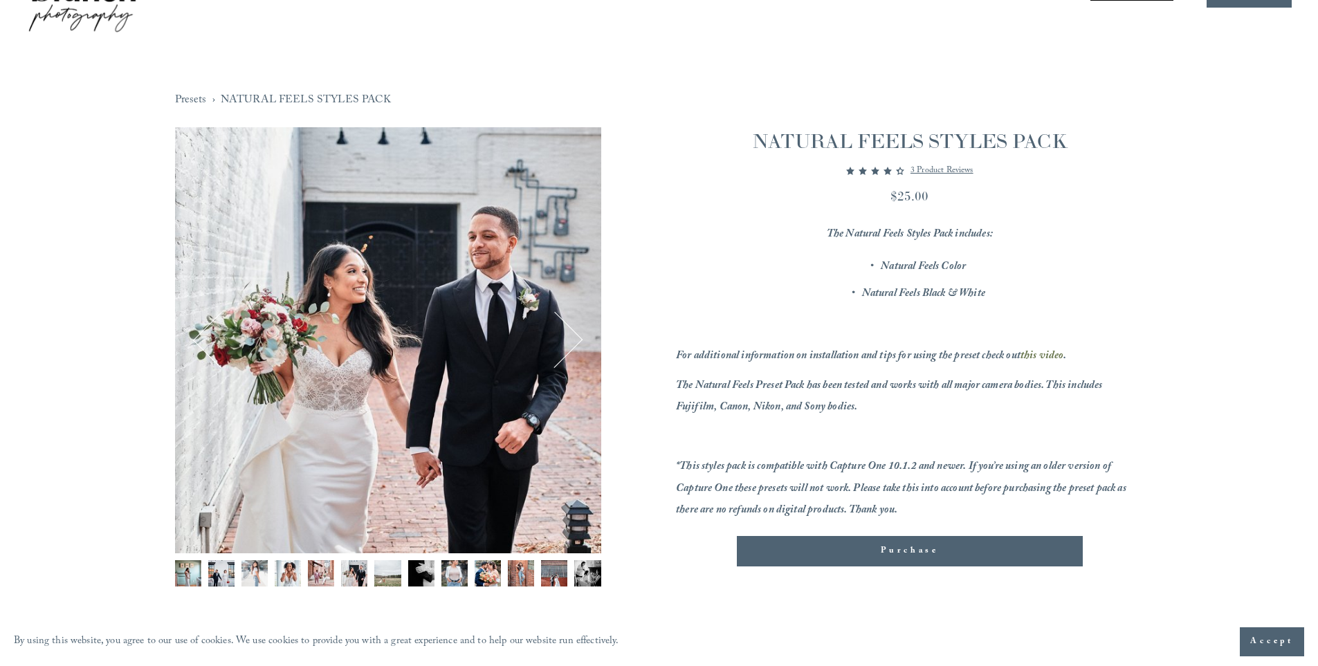
click at [562, 331] on button "Next" at bounding box center [554, 340] width 53 height 53
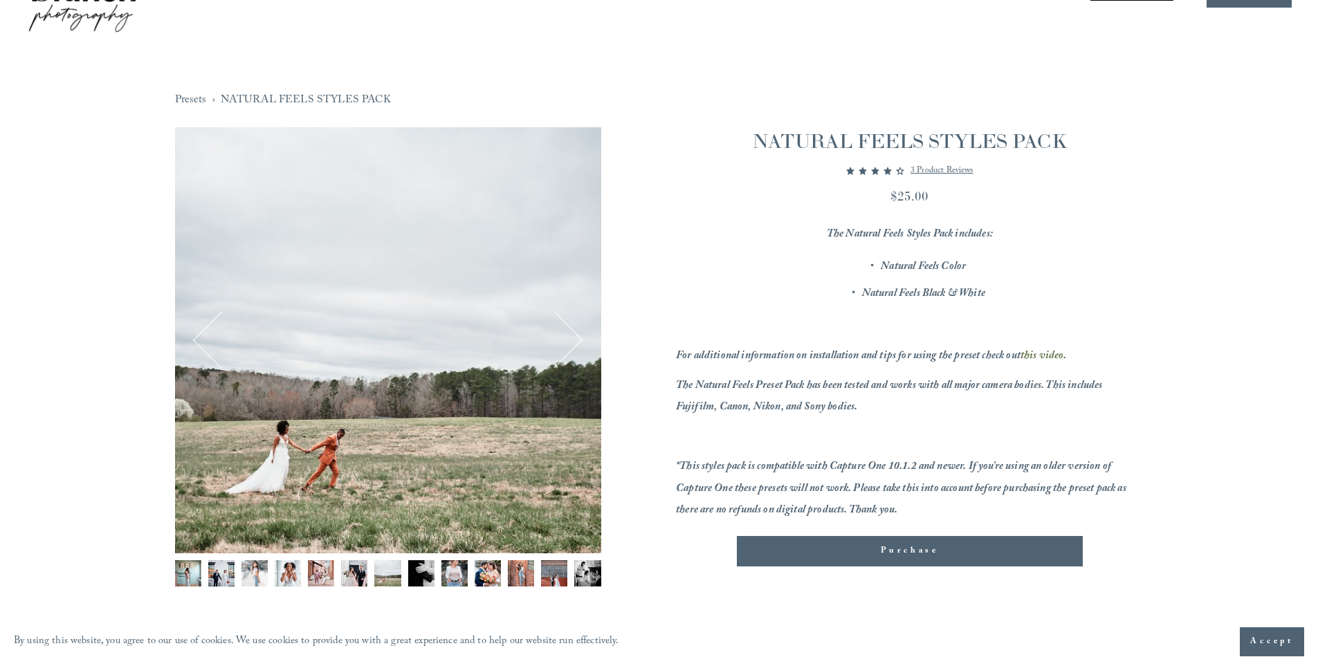
click at [562, 331] on button "Next" at bounding box center [554, 340] width 53 height 53
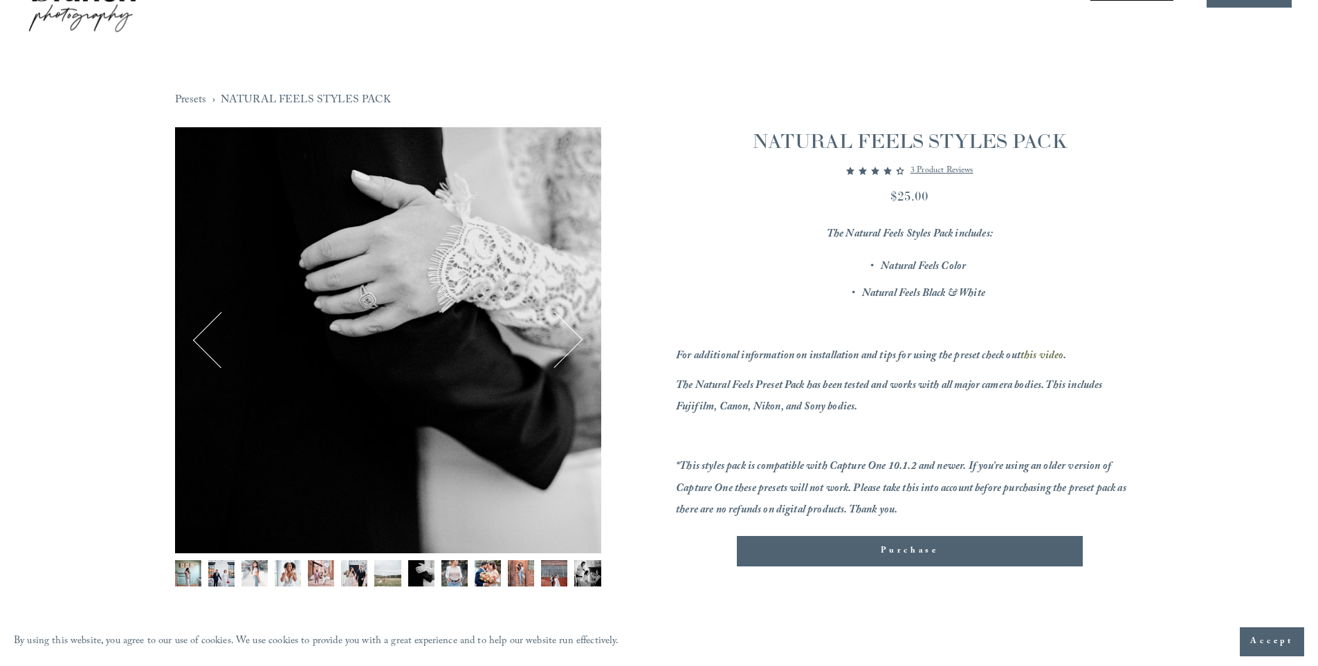
click at [562, 331] on button "Next" at bounding box center [554, 340] width 53 height 53
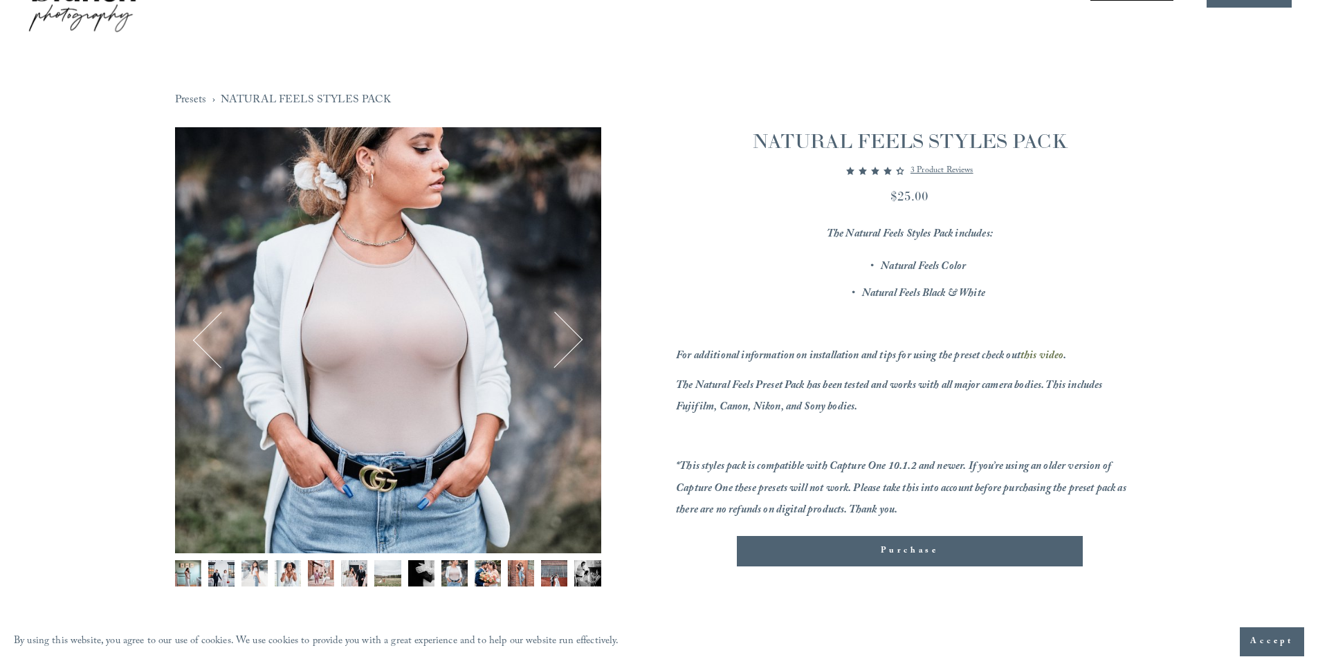
click at [562, 331] on button "Next" at bounding box center [554, 340] width 53 height 53
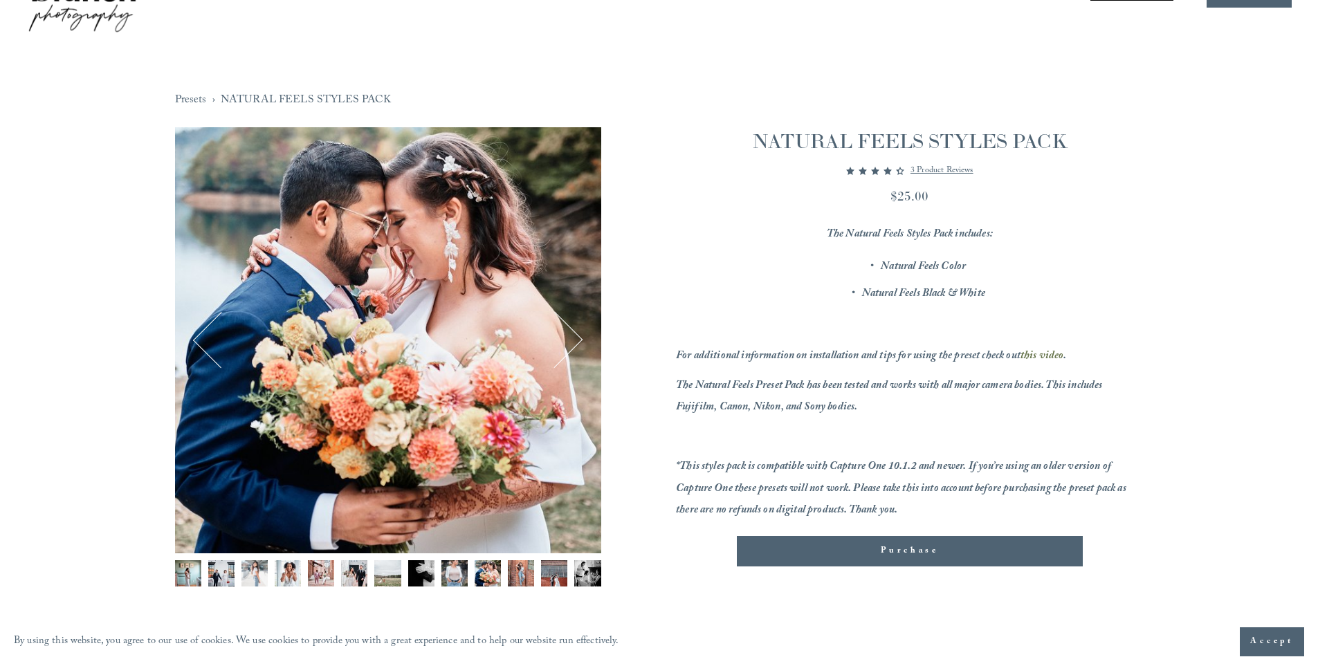
click at [562, 331] on button "Next" at bounding box center [554, 340] width 53 height 53
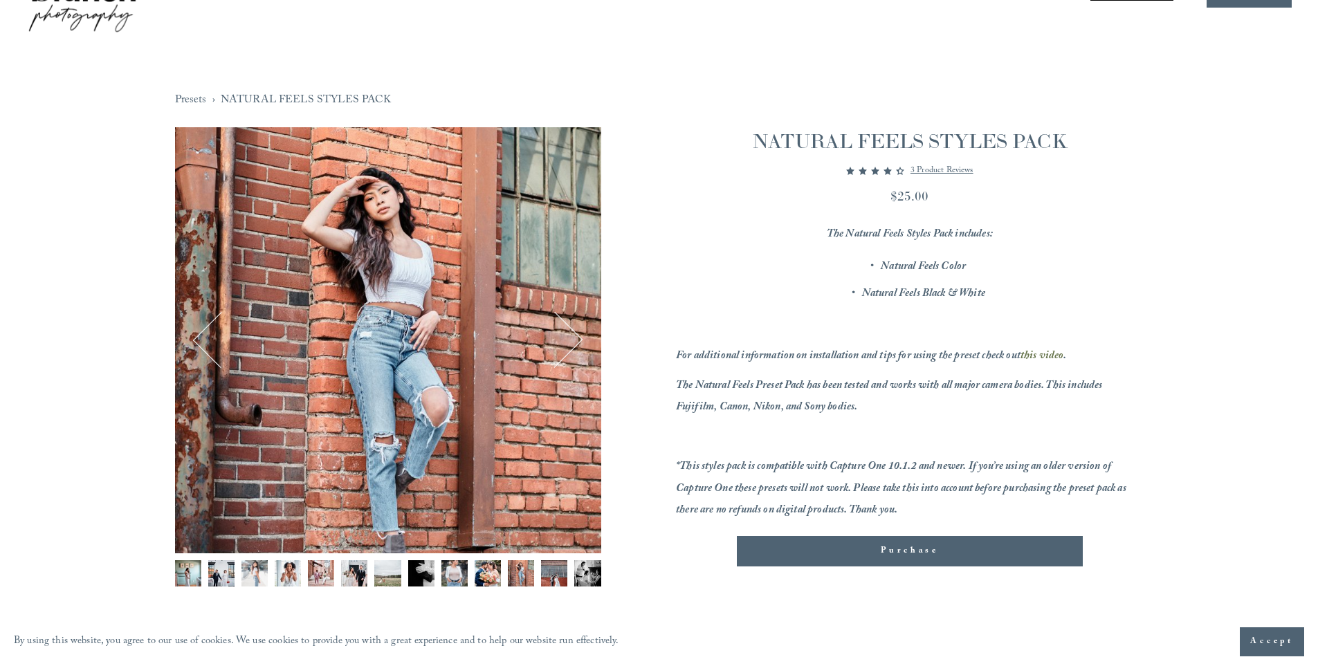
click at [562, 331] on button "Next" at bounding box center [554, 340] width 53 height 53
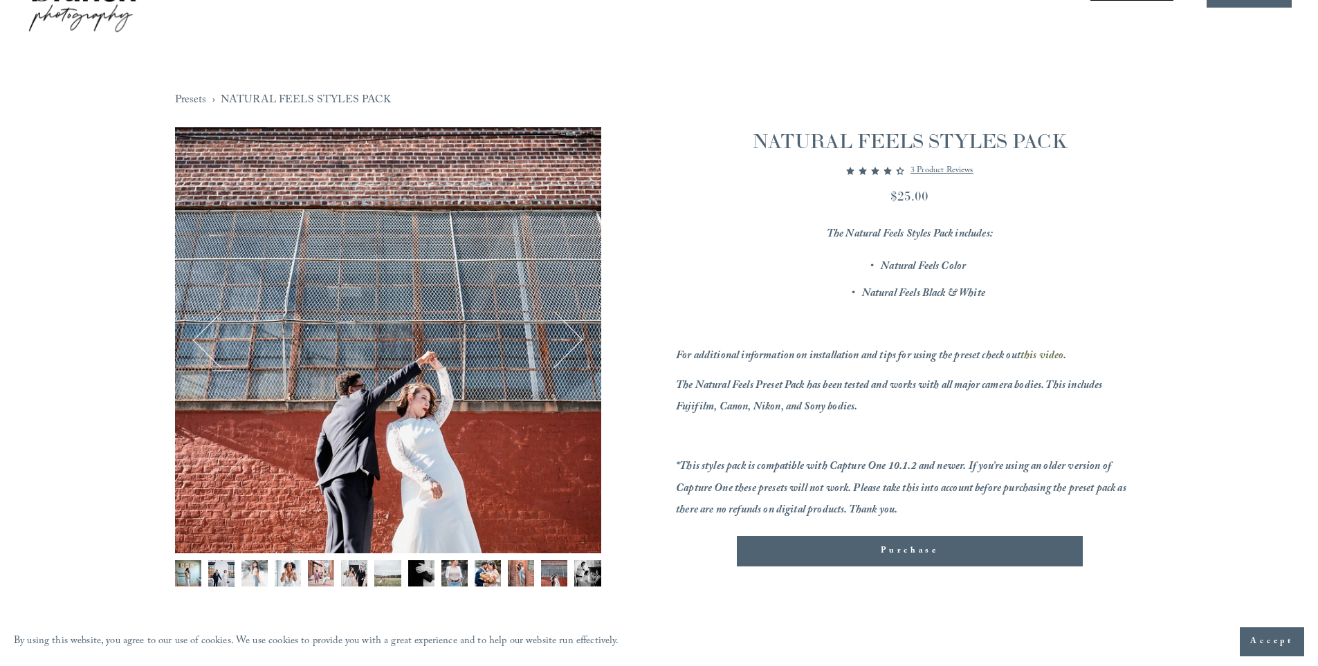
click at [562, 331] on button "Next" at bounding box center [554, 340] width 53 height 53
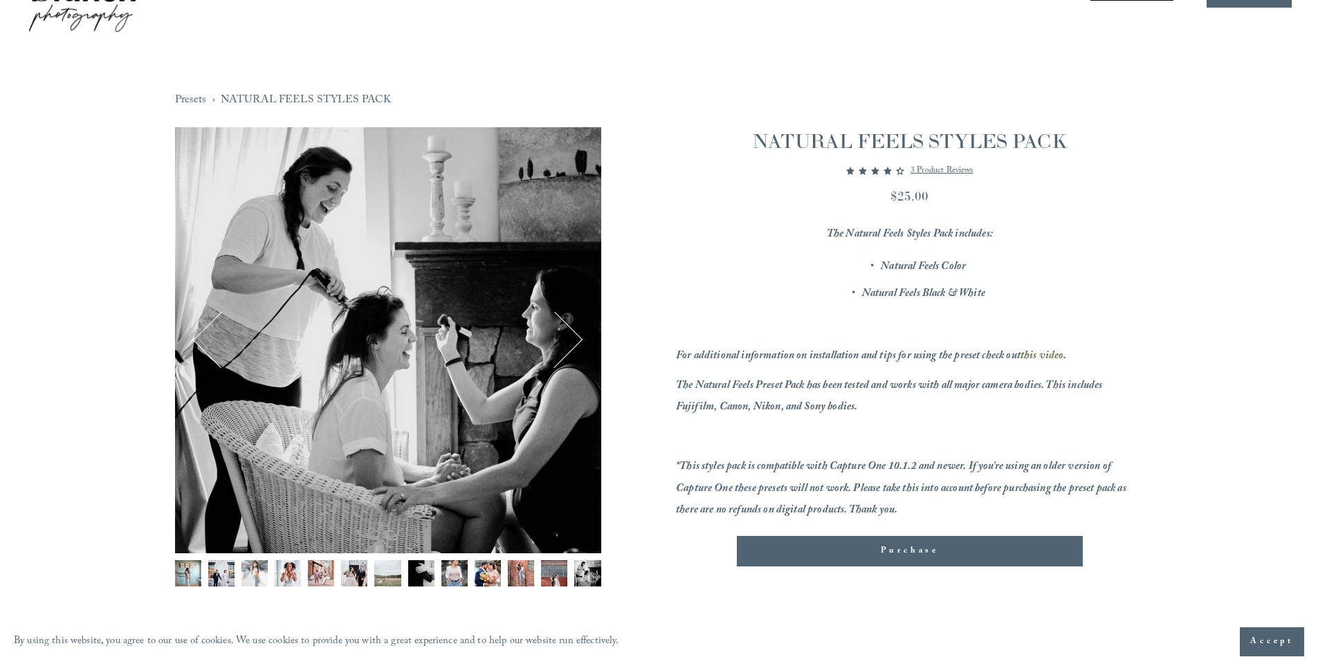
click at [562, 331] on button "Next" at bounding box center [554, 340] width 53 height 53
